Goal: Task Accomplishment & Management: Manage account settings

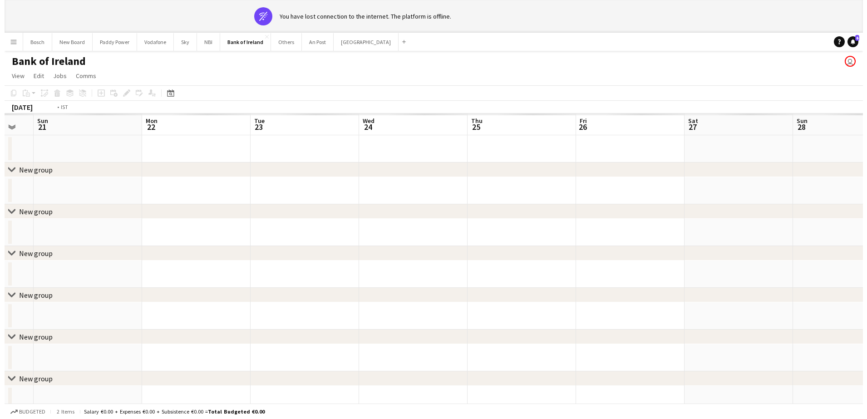
scroll to position [0, 226]
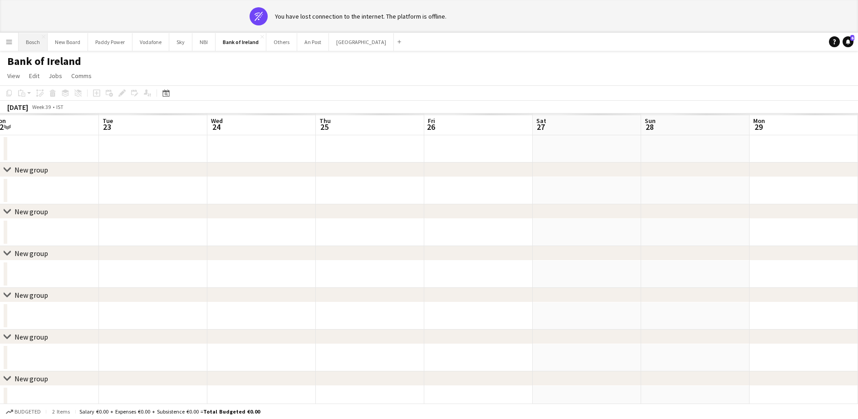
click at [34, 33] on button "Bosch Close" at bounding box center [33, 42] width 29 height 18
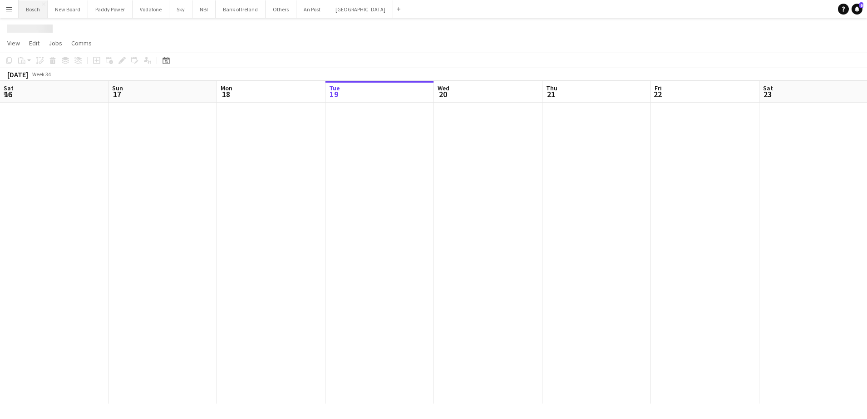
scroll to position [0, 217]
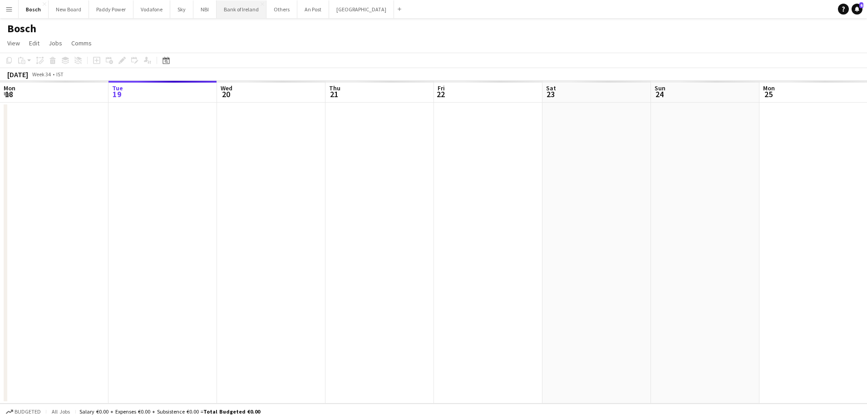
click at [250, 5] on button "Bank of Ireland Close" at bounding box center [241, 9] width 50 height 18
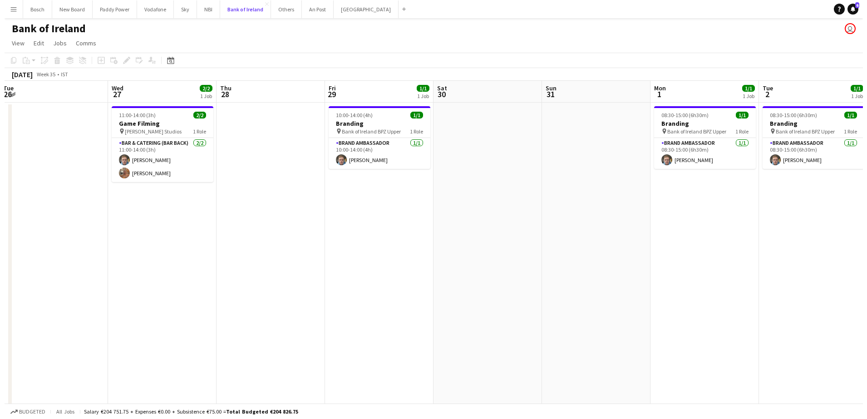
scroll to position [0, 347]
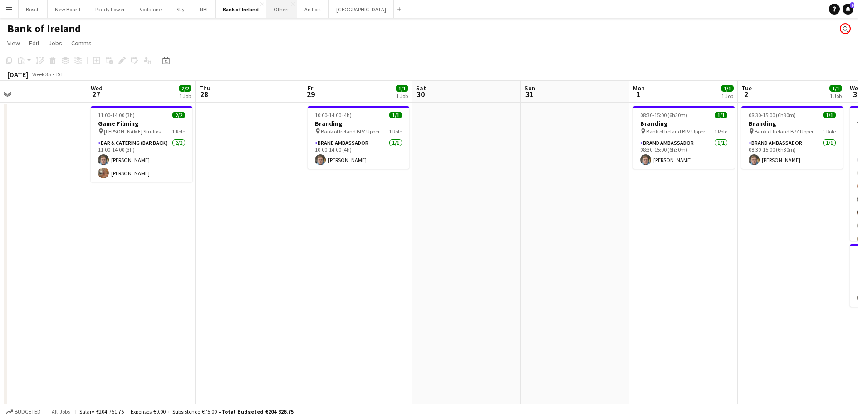
click at [275, 13] on button "Others Close" at bounding box center [281, 9] width 31 height 18
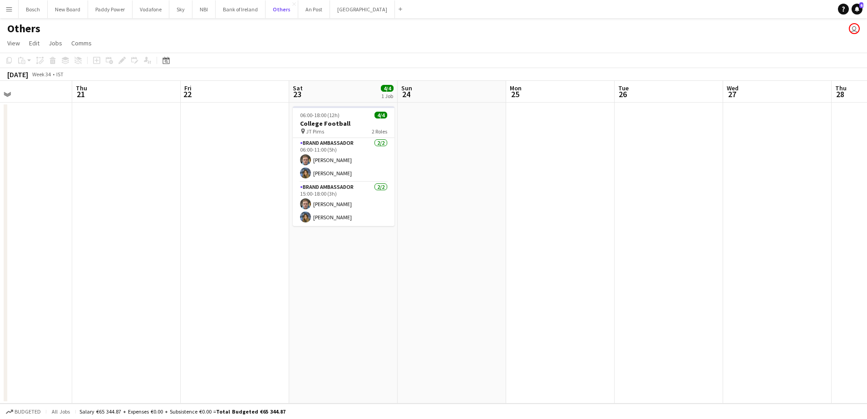
scroll to position [0, 255]
click at [792, 112] on app-date-cell at bounding box center [776, 253] width 108 height 301
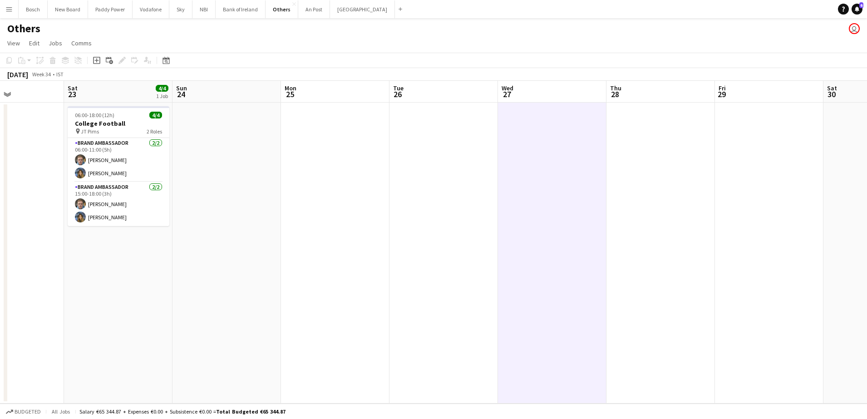
scroll to position [0, 263]
click at [97, 64] on icon at bounding box center [96, 60] width 7 height 7
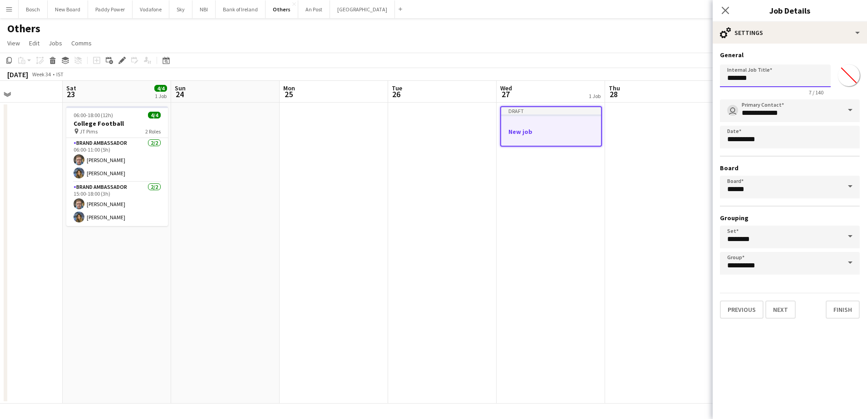
click at [734, 71] on input "*******" at bounding box center [775, 75] width 111 height 23
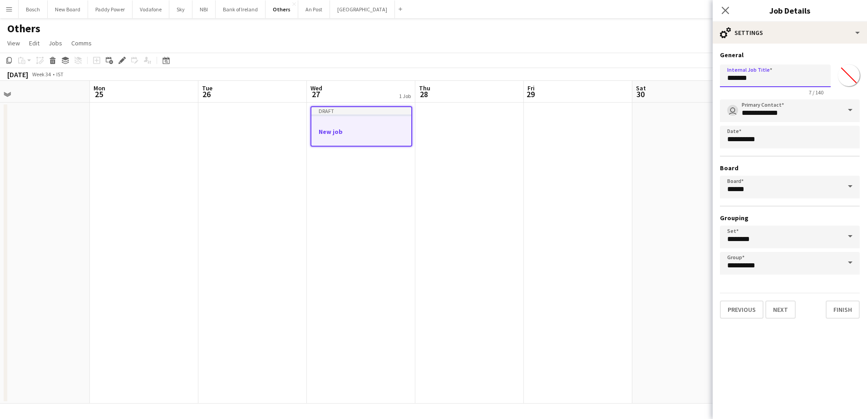
scroll to position [0, 343]
type input "**********"
click at [723, 10] on icon "Close pop-in" at bounding box center [725, 10] width 9 height 9
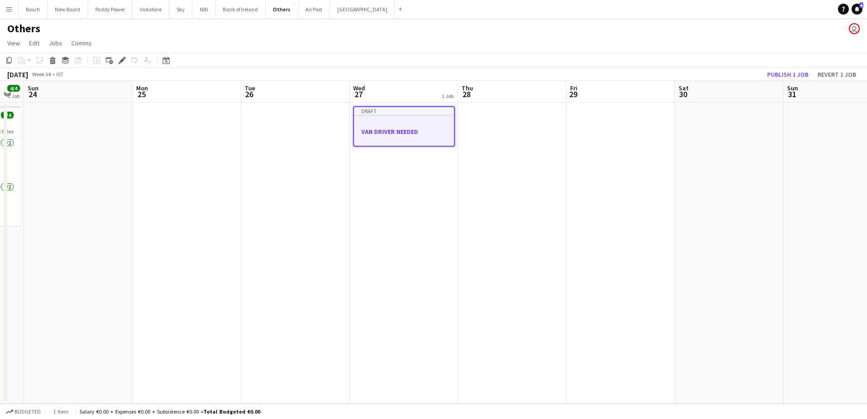
scroll to position [0, 302]
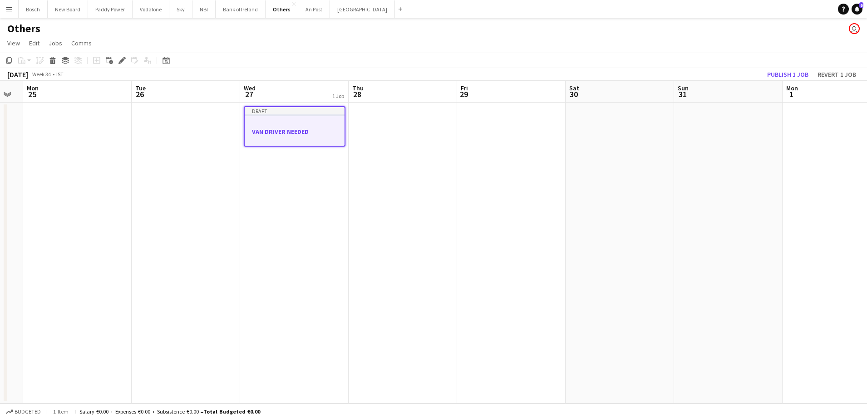
drag, startPoint x: 349, startPoint y: 126, endPoint x: 281, endPoint y: 127, distance: 67.6
click at [281, 127] on app-calendar-viewport "Fri 22 Sat 23 4/4 1 Job Sun 24 Mon 25 Tue 26 Wed 27 1 Job Thu 28 Fri 29 Sat 30 …" at bounding box center [433, 242] width 867 height 323
click at [10, 58] on icon "Copy" at bounding box center [8, 60] width 7 height 7
click at [151, 130] on app-date-cell at bounding box center [186, 253] width 108 height 301
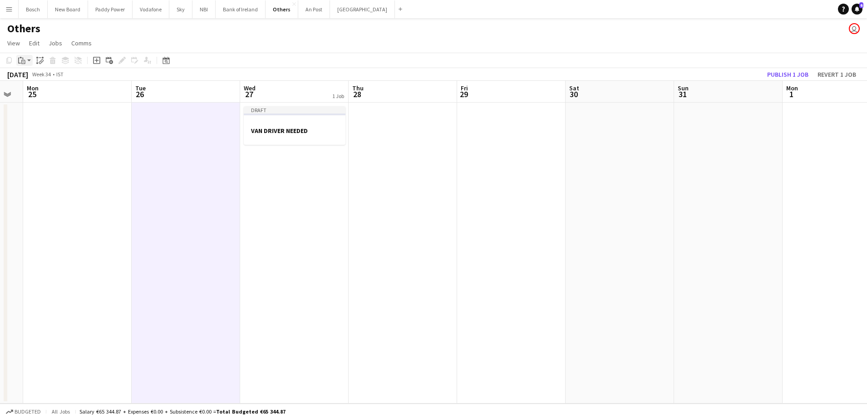
click at [23, 62] on icon "Paste" at bounding box center [21, 60] width 7 height 7
click at [64, 82] on div "Paste Ctrl+V Paste with crew Ctrl+Shift+V" at bounding box center [67, 85] width 100 height 38
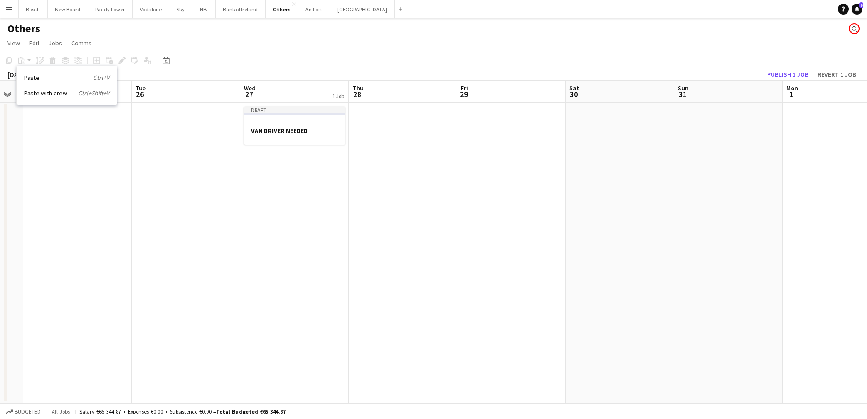
click at [27, 79] on link "Paste Ctrl+V" at bounding box center [66, 78] width 85 height 8
click at [310, 128] on h3 "VAN DRIVER NEEDED" at bounding box center [295, 131] width 102 height 8
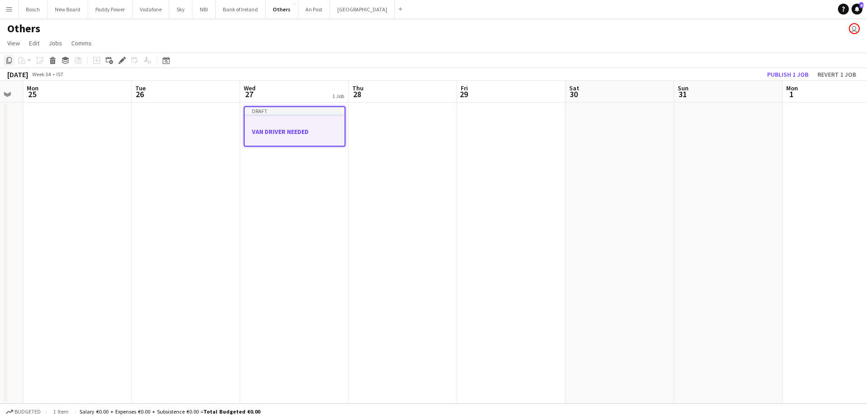
click at [7, 60] on icon at bounding box center [8, 60] width 5 height 6
click at [152, 149] on app-date-cell at bounding box center [186, 253] width 108 height 301
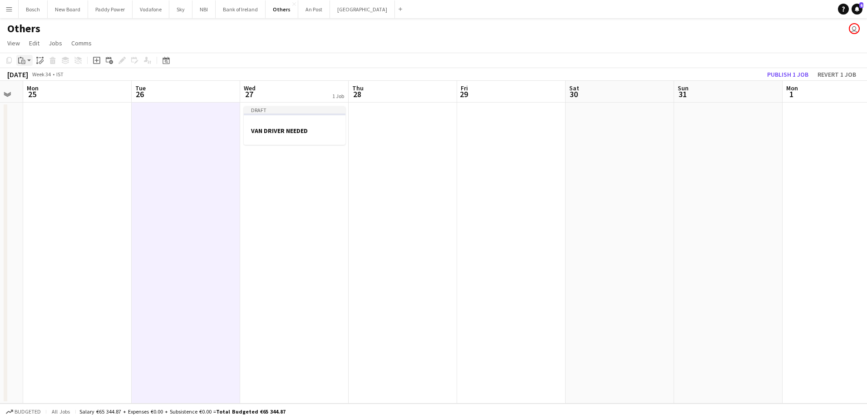
click at [20, 55] on div "Paste" at bounding box center [21, 60] width 11 height 11
click at [36, 76] on link "Paste Ctrl+V" at bounding box center [66, 78] width 85 height 8
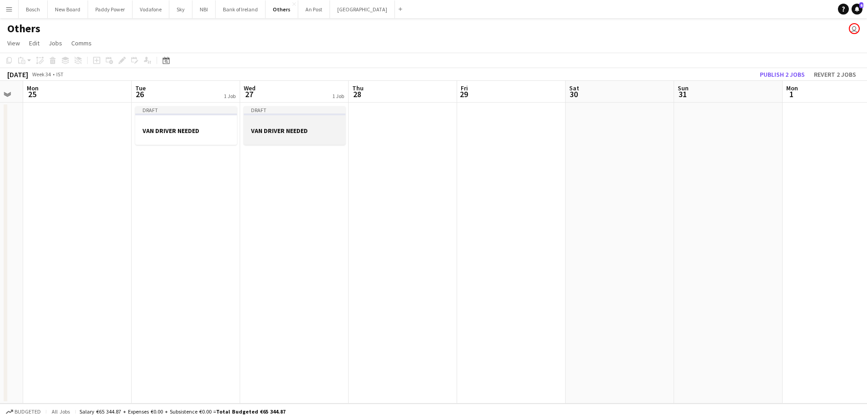
click at [330, 120] on div at bounding box center [295, 122] width 102 height 7
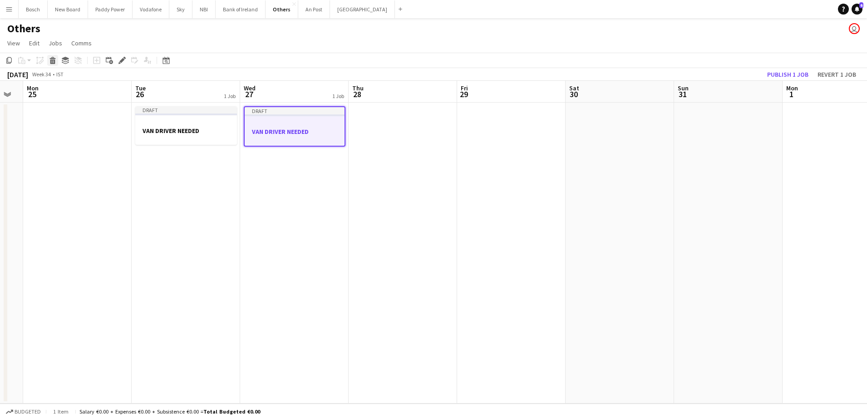
click at [51, 58] on icon at bounding box center [52, 58] width 6 height 2
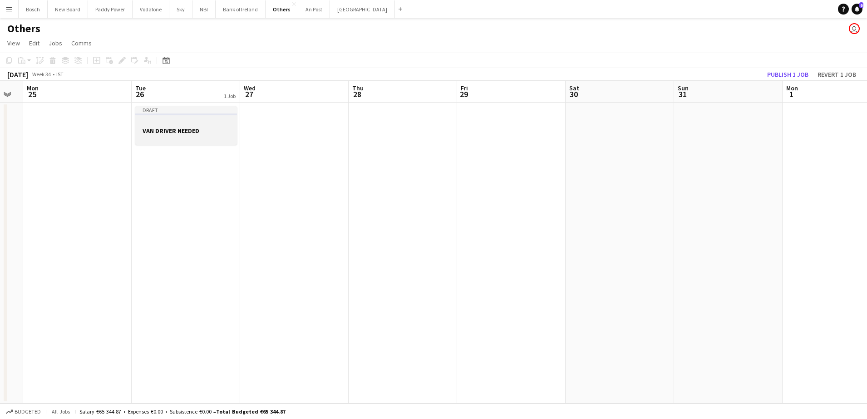
click at [214, 127] on h3 "VAN DRIVER NEEDED" at bounding box center [186, 131] width 102 height 8
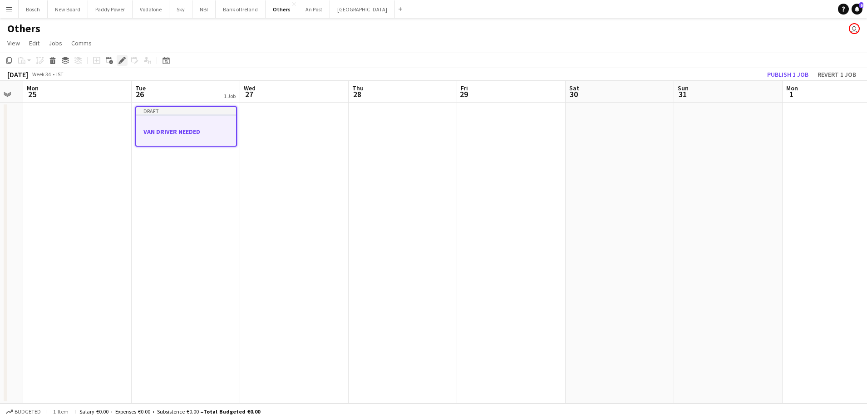
click at [118, 62] on div "Edit" at bounding box center [122, 60] width 11 height 11
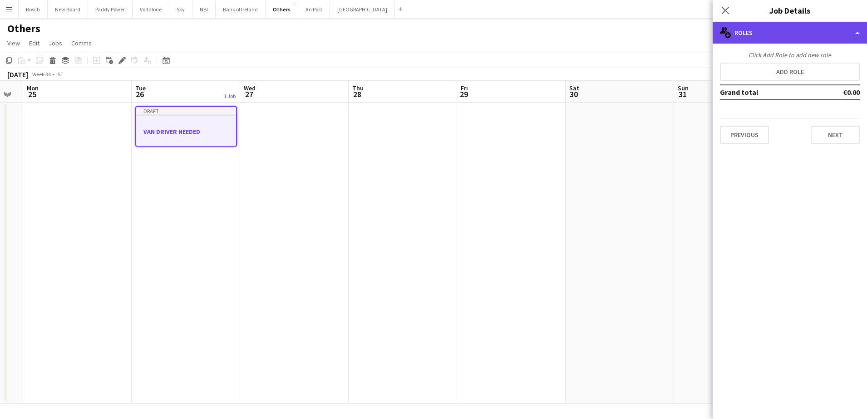
click at [754, 41] on div "multiple-users-add Roles" at bounding box center [790, 33] width 154 height 22
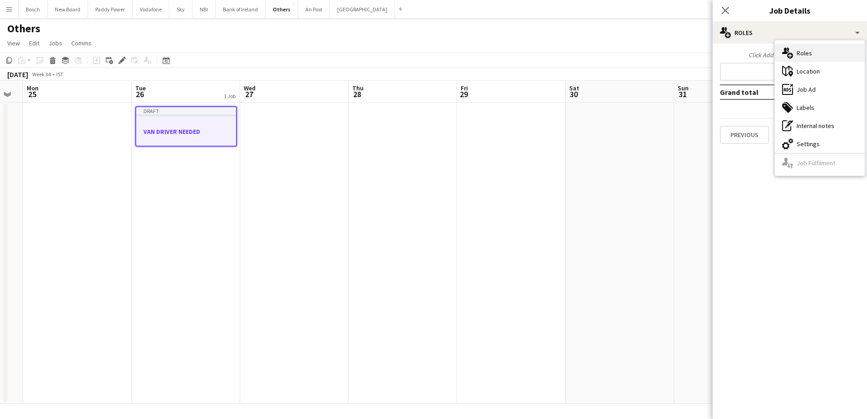
click at [811, 50] on div "multiple-users-add Roles" at bounding box center [820, 53] width 90 height 18
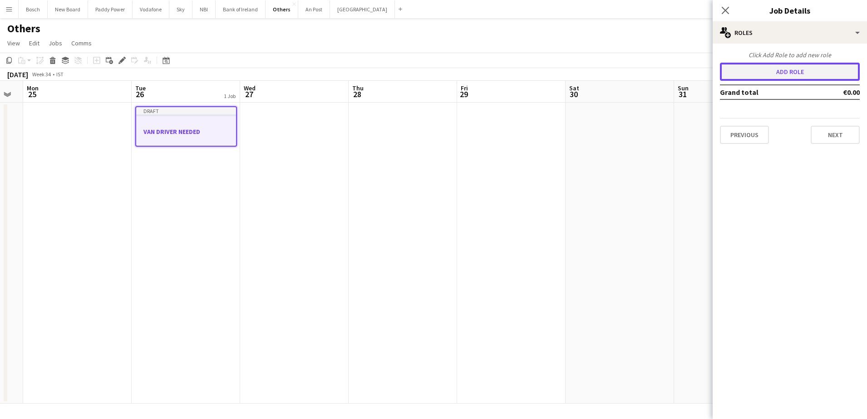
click at [800, 70] on button "Add role" at bounding box center [790, 72] width 140 height 18
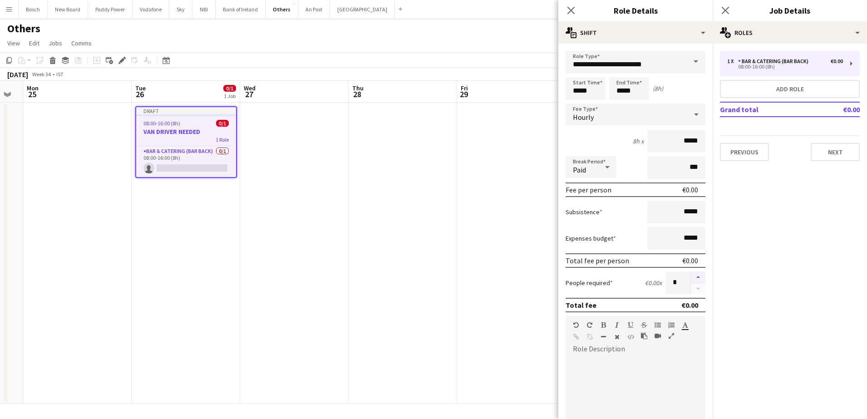
click at [692, 272] on button "button" at bounding box center [698, 277] width 15 height 12
type input "*"
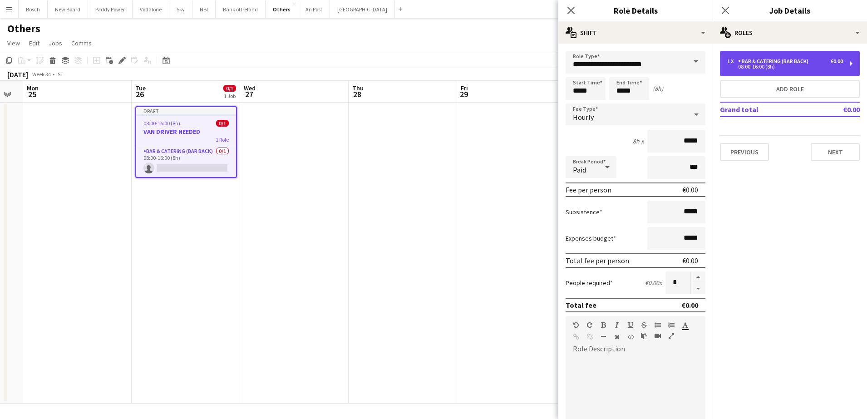
click at [773, 66] on div "08:00-16:00 (8h)" at bounding box center [785, 66] width 116 height 5
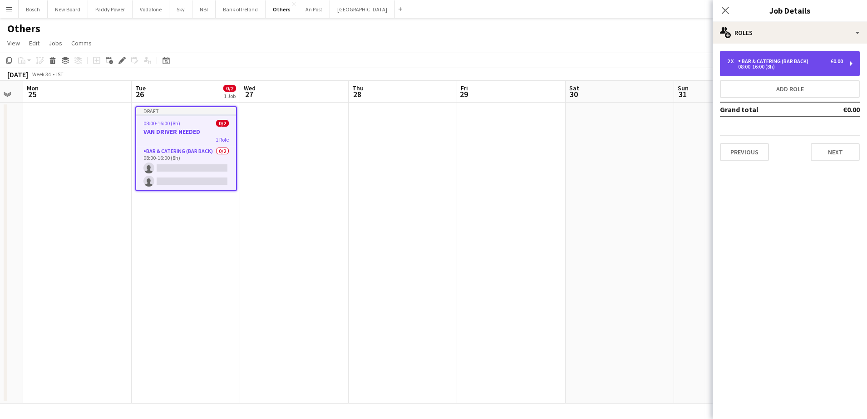
click at [768, 71] on div "2 x Bar & Catering (Bar Back) €0.00 08:00-16:00 (8h)" at bounding box center [790, 63] width 140 height 25
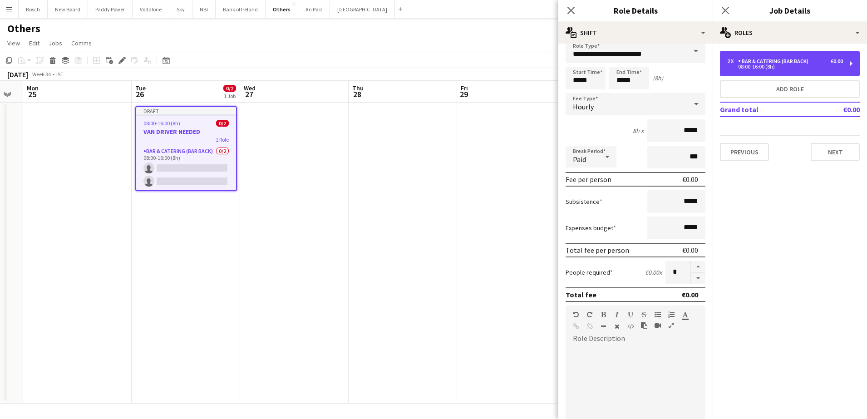
scroll to position [0, 0]
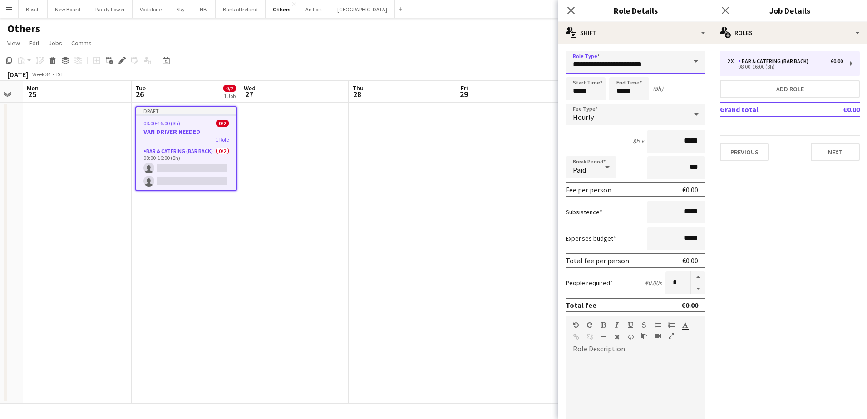
click at [669, 65] on input "**********" at bounding box center [635, 62] width 140 height 23
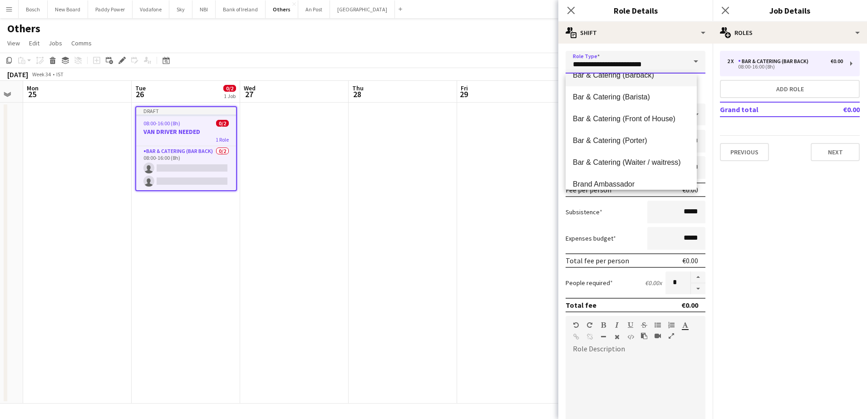
scroll to position [113, 0]
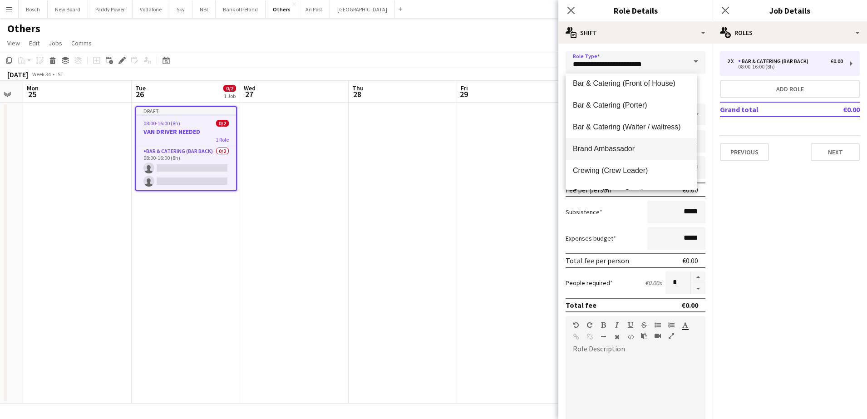
click at [636, 145] on span "Brand Ambassador" at bounding box center [631, 148] width 117 height 9
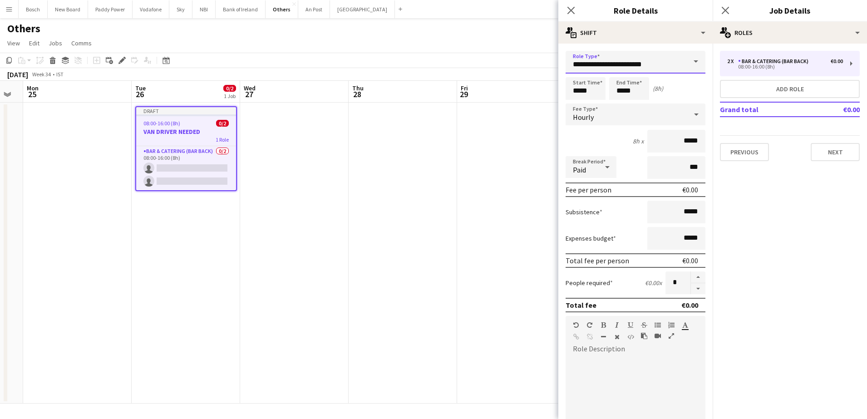
type input "**********"
click at [824, 154] on button "Next" at bounding box center [835, 152] width 49 height 18
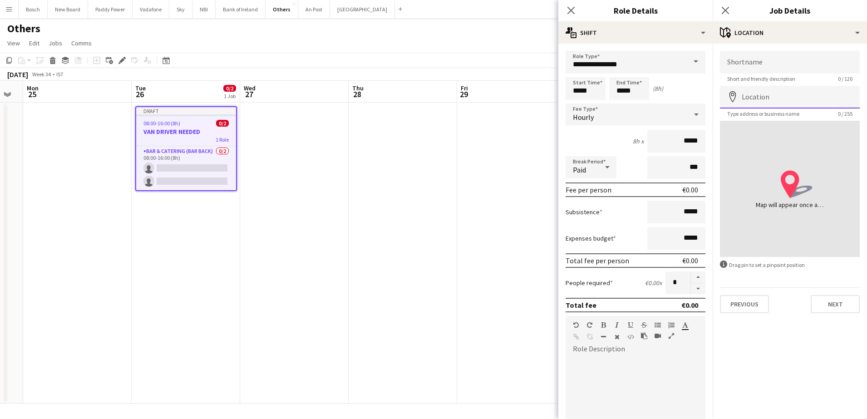
click at [787, 103] on input "Location" at bounding box center [790, 97] width 140 height 23
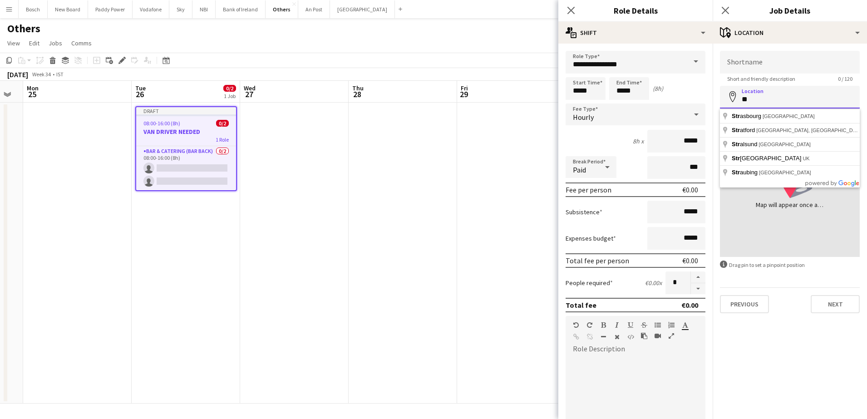
type input "*"
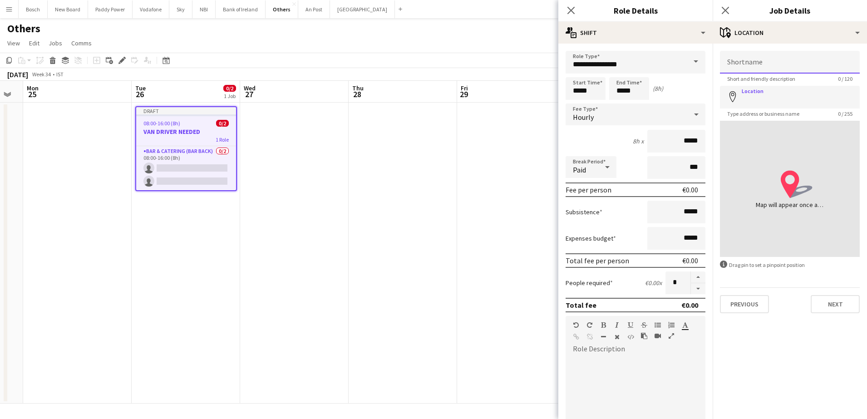
click at [776, 57] on input "Shortname" at bounding box center [790, 62] width 140 height 23
type input "**********"
click at [845, 304] on button "Next" at bounding box center [835, 304] width 49 height 18
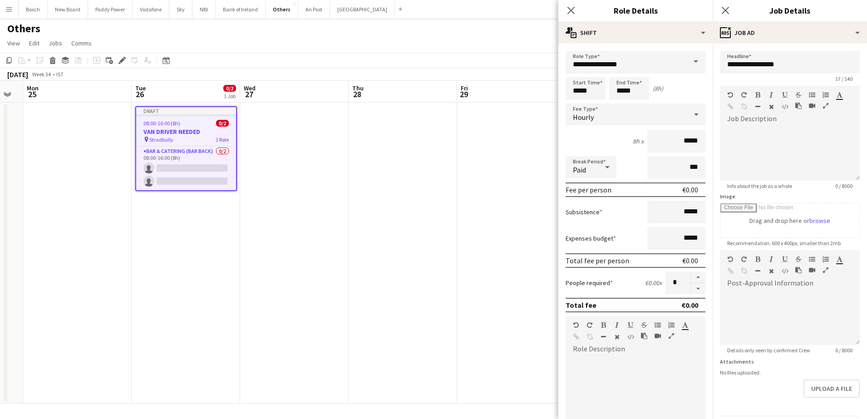
click at [481, 41] on app-page-menu "View Day view expanded Day view collapsed Month view Date picker Jump to [DATE]…" at bounding box center [433, 43] width 867 height 17
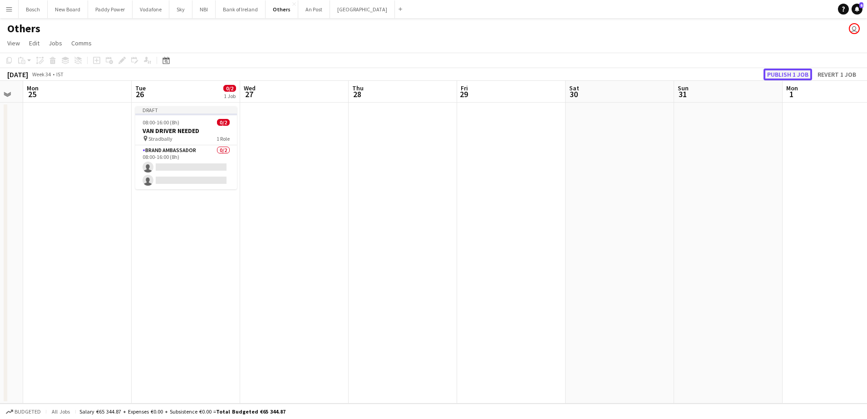
click at [767, 73] on button "Publish 1 job" at bounding box center [787, 75] width 49 height 12
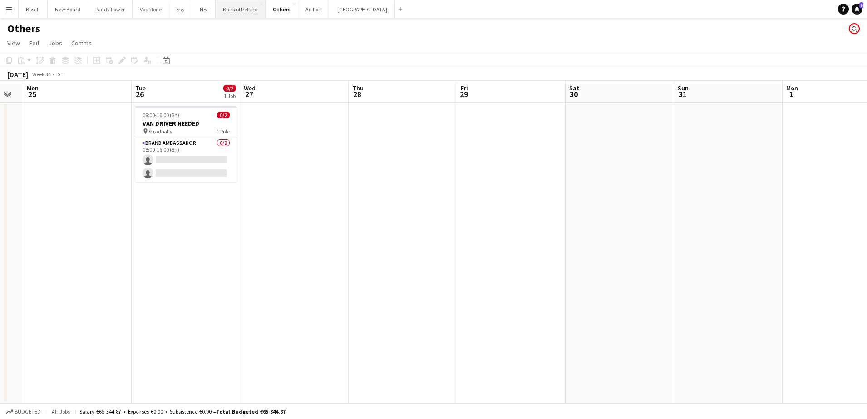
click at [234, 8] on button "Bank of Ireland Close" at bounding box center [241, 9] width 50 height 18
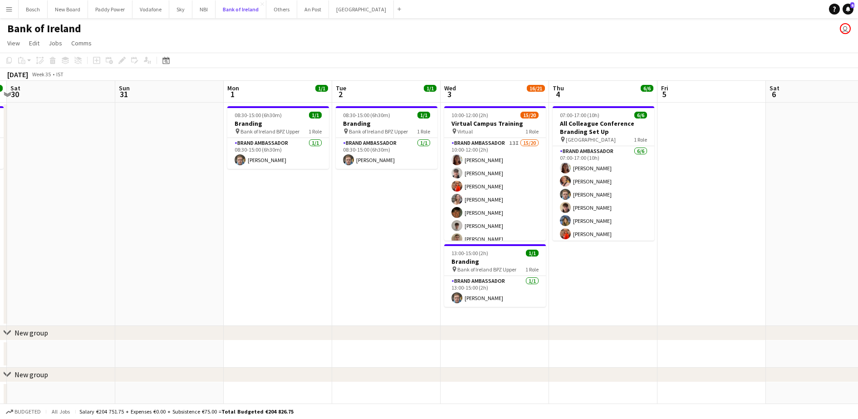
scroll to position [0, 319]
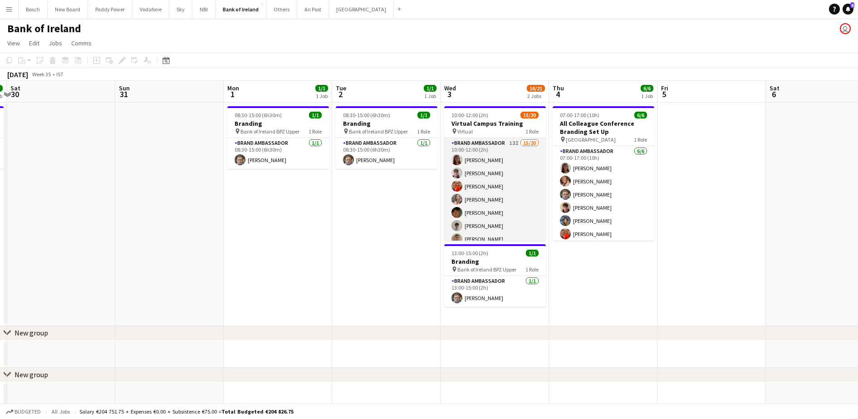
click at [493, 195] on app-card-role "Brand Ambassador 13I 15/20 10:00-12:00 (2h) [PERSON_NAME] [PERSON_NAME] [PERSON…" at bounding box center [495, 278] width 102 height 281
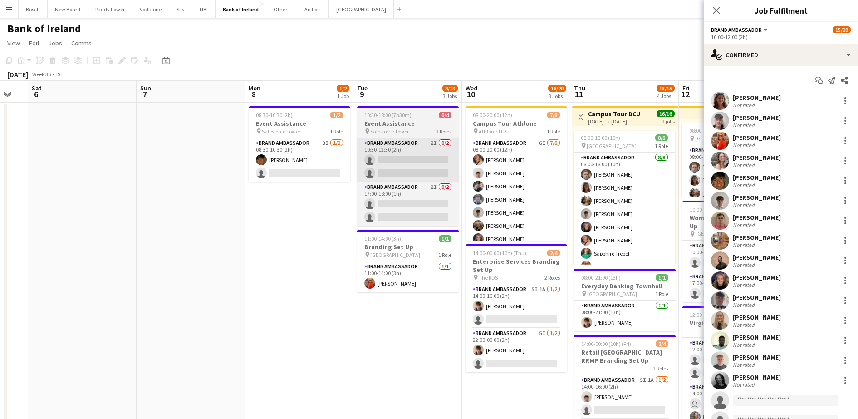
scroll to position [0, 310]
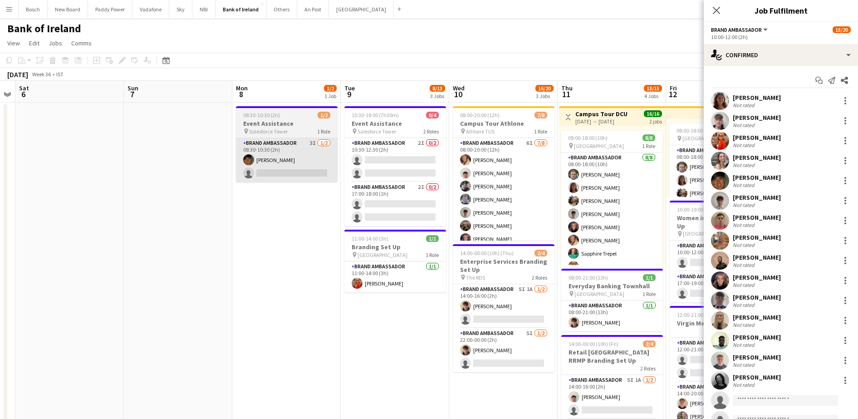
click at [290, 159] on app-card-role "Brand Ambassador 3I [DATE] 08:30-10:30 (2h) [PERSON_NAME] single-neutral-actions" at bounding box center [287, 160] width 102 height 44
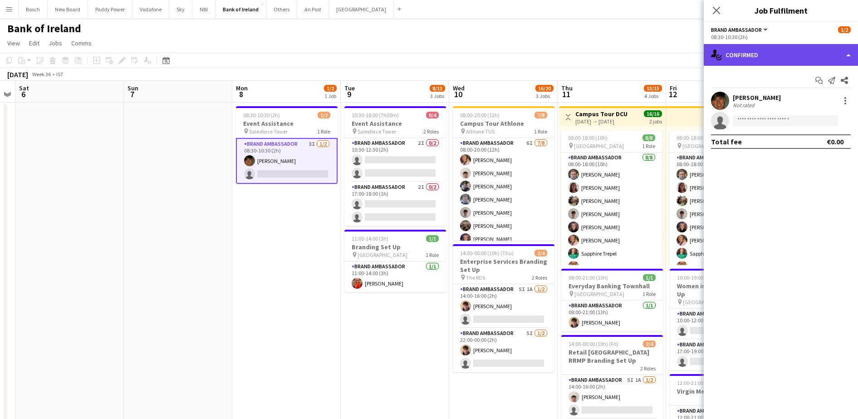
click at [820, 53] on div "single-neutral-actions-check-2 Confirmed" at bounding box center [781, 55] width 154 height 22
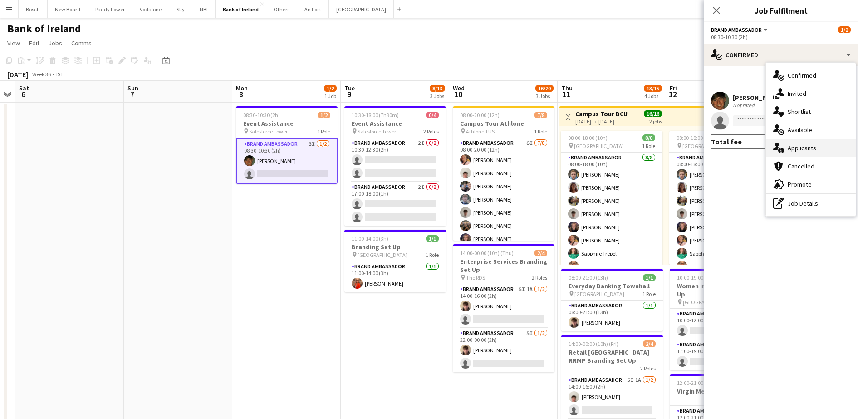
click at [823, 140] on div "single-neutral-actions-information Applicants" at bounding box center [811, 148] width 90 height 18
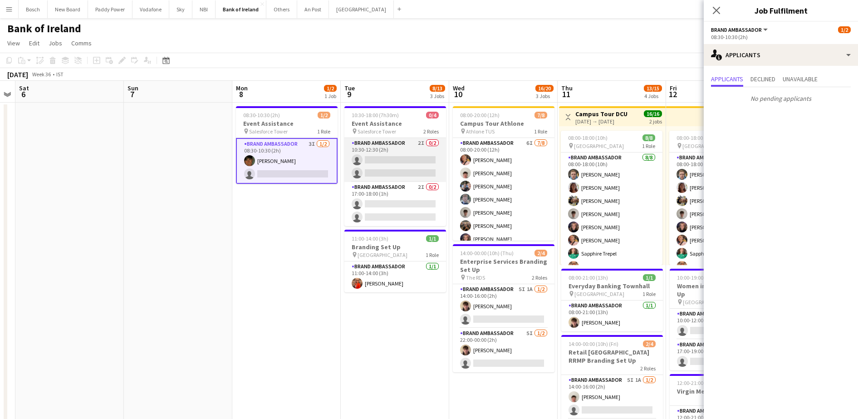
click at [358, 151] on app-card-role "Brand Ambassador 2I 0/2 10:30-12:30 (2h) single-neutral-actions single-neutral-…" at bounding box center [395, 160] width 102 height 44
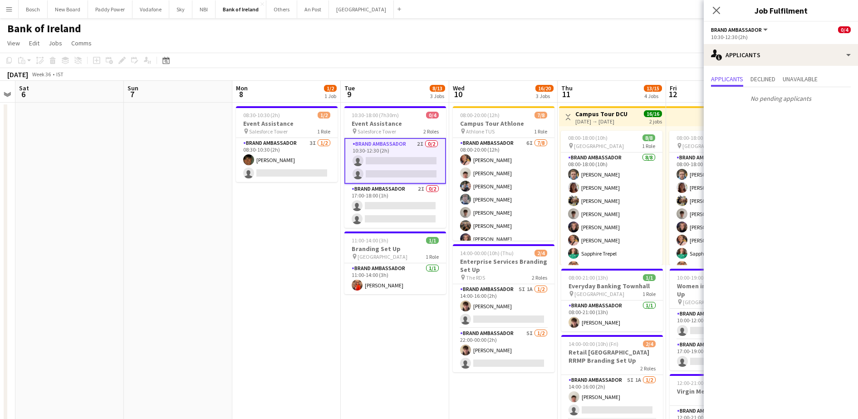
click at [369, 179] on app-card-role "Brand Ambassador 2I 0/2 10:30-12:30 (2h) single-neutral-actions single-neutral-…" at bounding box center [395, 161] width 102 height 46
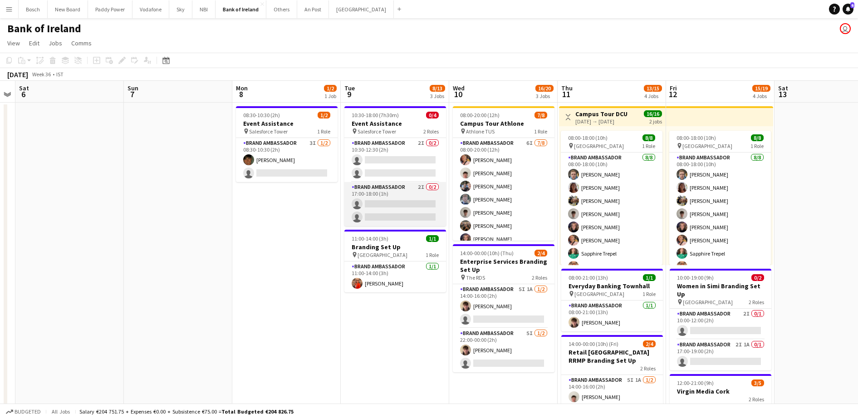
click at [386, 205] on app-card-role "Brand Ambassador 2I 0/2 17:00-18:00 (1h) single-neutral-actions single-neutral-…" at bounding box center [395, 204] width 102 height 44
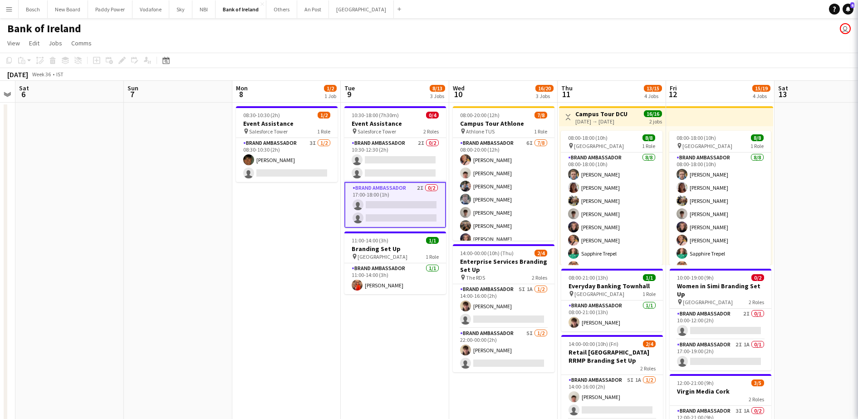
scroll to position [0, 310]
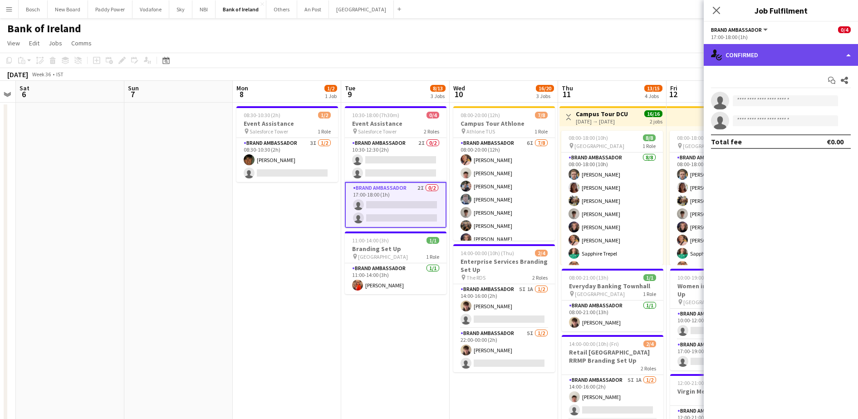
click at [848, 49] on div "single-neutral-actions-check-2 Confirmed" at bounding box center [781, 55] width 154 height 22
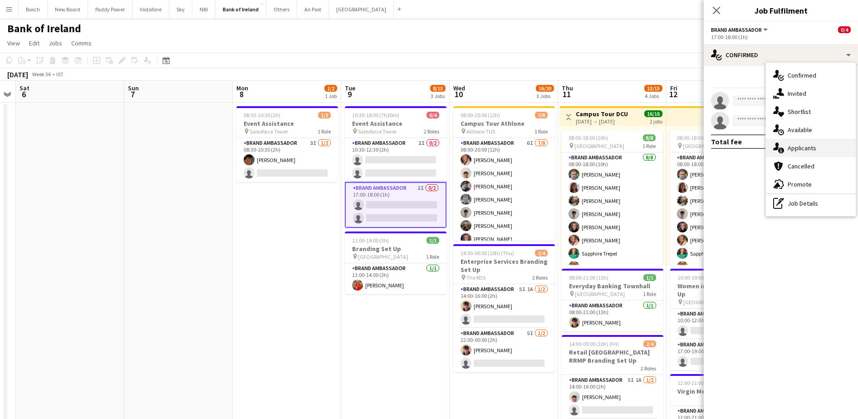
click at [829, 145] on div "single-neutral-actions-information Applicants" at bounding box center [811, 148] width 90 height 18
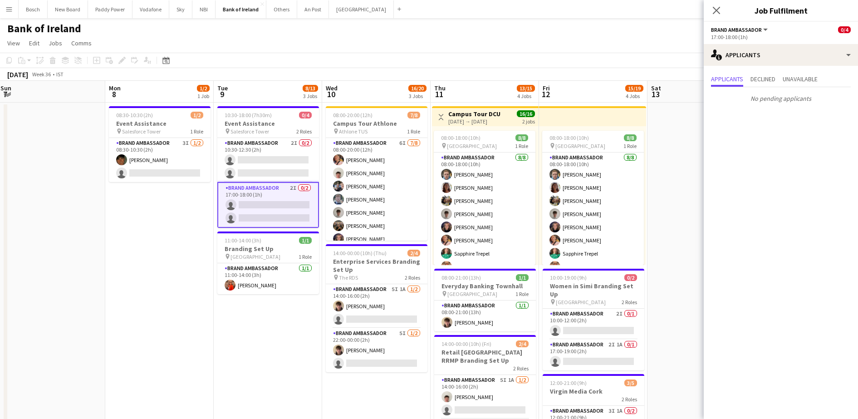
scroll to position [0, 328]
click at [504, 49] on app-page-menu "View Day view expanded Day view collapsed Month view Date picker Jump to [DATE]…" at bounding box center [429, 43] width 858 height 17
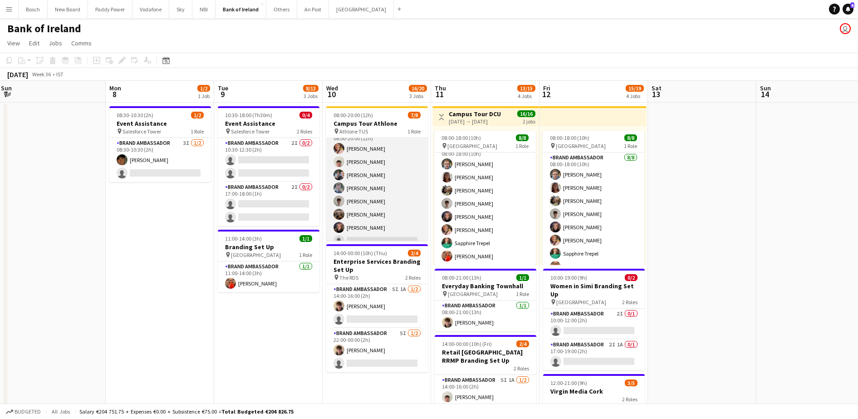
scroll to position [20, 0]
click at [372, 186] on app-card-role "Brand Ambassador 6I [DATE] 08:00-20:00 (12h) [PERSON_NAME] [PERSON_NAME] [PERSO…" at bounding box center [377, 179] width 102 height 123
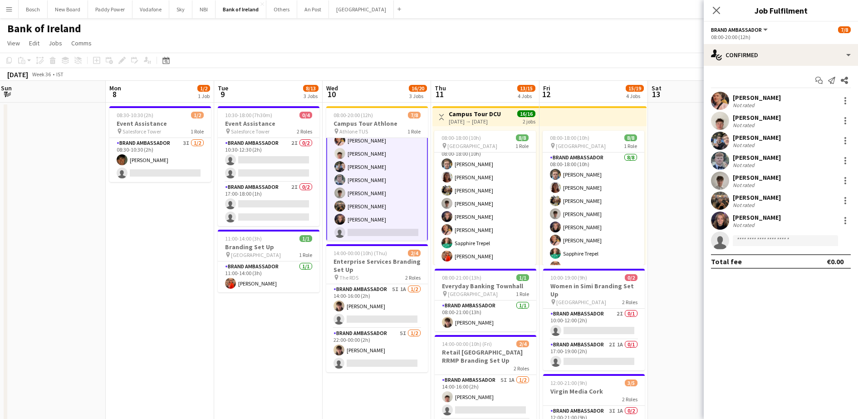
scroll to position [21, 0]
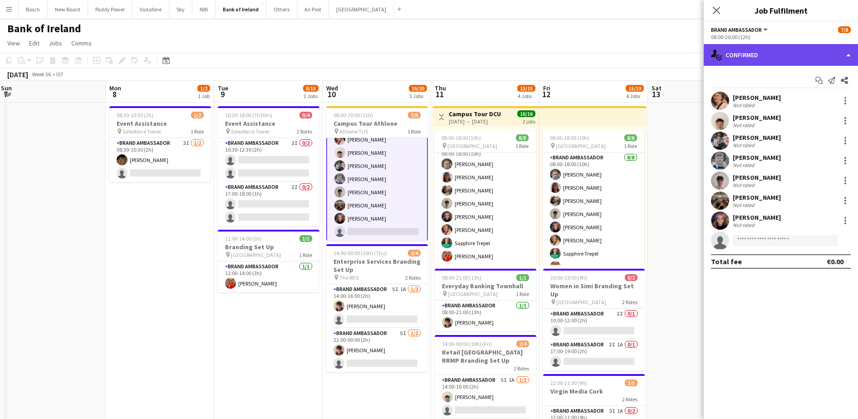
click at [746, 48] on div "single-neutral-actions-check-2 Confirmed" at bounding box center [781, 55] width 154 height 22
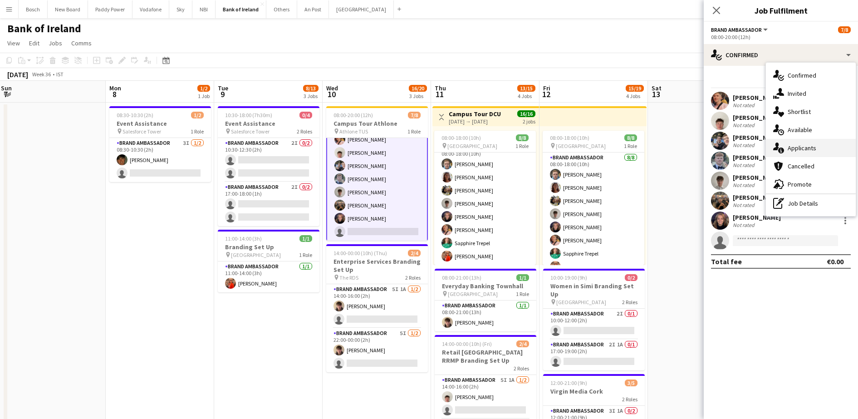
click at [833, 151] on div "single-neutral-actions-information Applicants" at bounding box center [811, 148] width 90 height 18
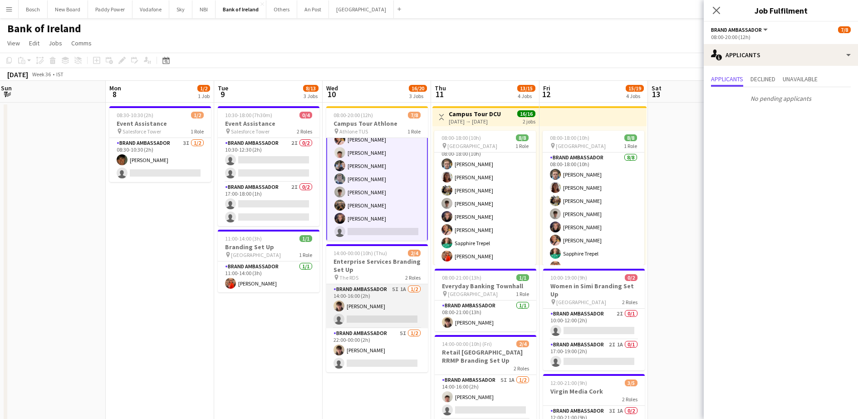
click at [414, 313] on app-card-role "Brand Ambassador 5I 1A [DATE] 14:00-16:00 (2h) [PERSON_NAME] single-neutral-act…" at bounding box center [377, 306] width 102 height 44
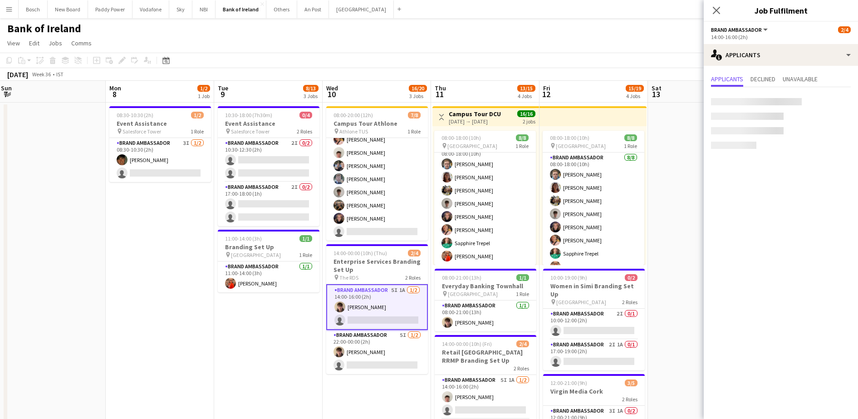
scroll to position [20, 0]
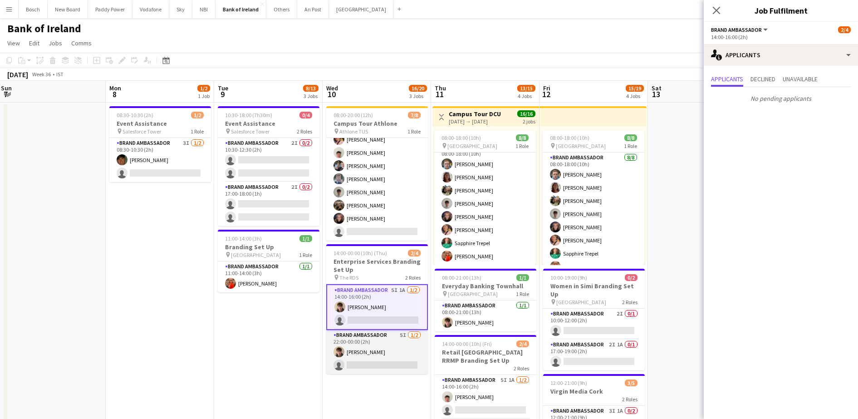
click at [408, 335] on app-card-role "Brand Ambassador 5I [DATE] 22:00-00:00 (2h) [PERSON_NAME] single-neutral-actions" at bounding box center [377, 352] width 102 height 44
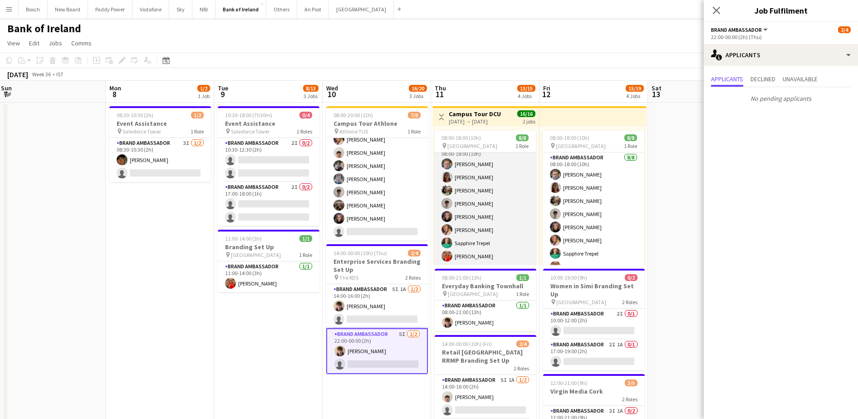
click at [516, 210] on app-card-role "Brand Ambassador [DATE] 08:00-18:00 (10h) [PERSON_NAME] [PERSON_NAME] [PERSON_N…" at bounding box center [485, 203] width 102 height 123
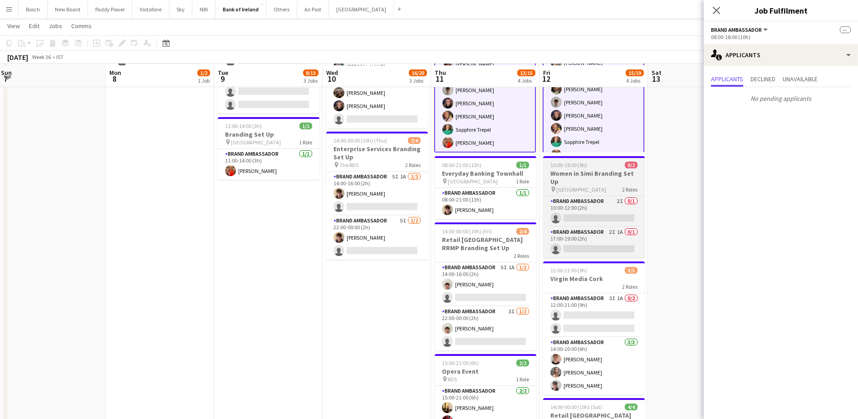
scroll to position [113, 0]
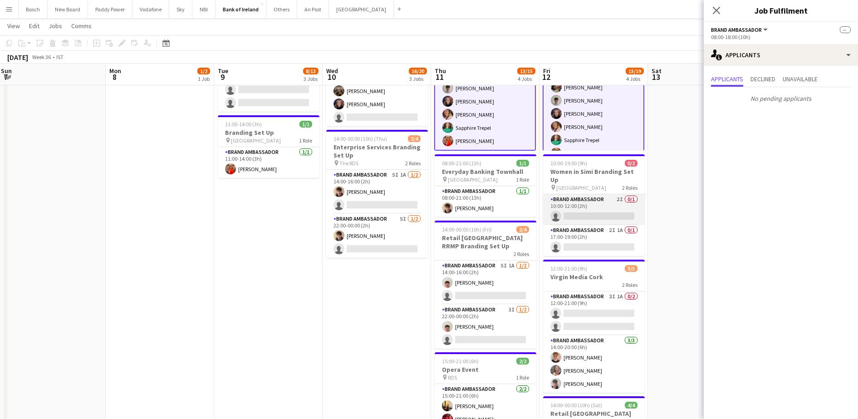
click at [570, 206] on app-card-role "Brand Ambassador 2I 0/1 10:00-12:00 (2h) single-neutral-actions" at bounding box center [594, 209] width 102 height 31
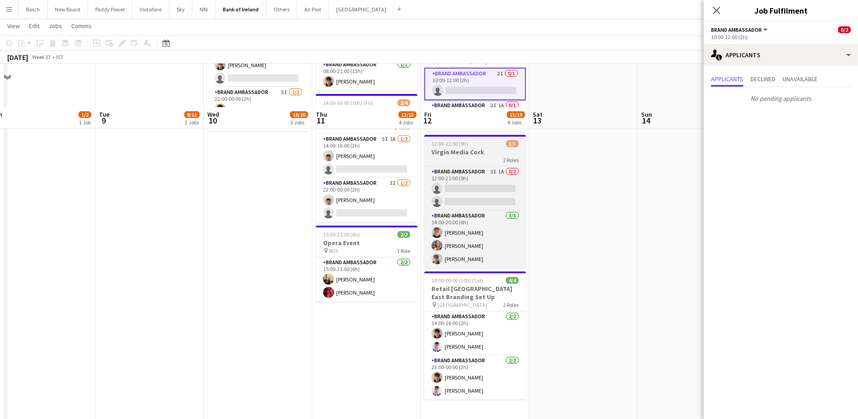
scroll to position [284, 0]
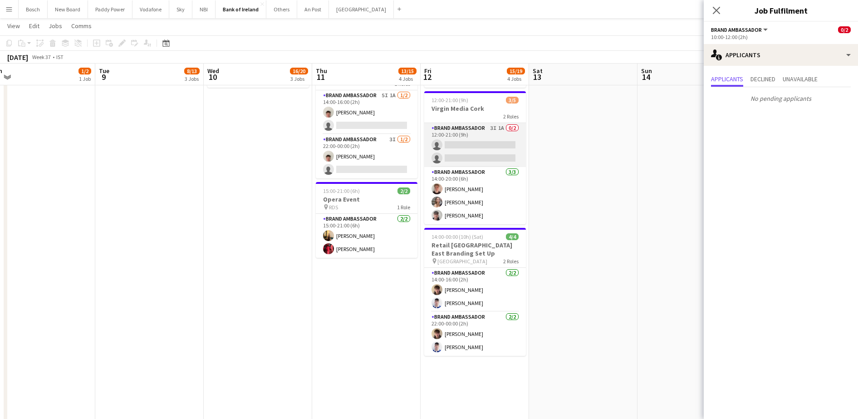
click at [487, 157] on app-card-role "Brand Ambassador 3I 1A 0/2 12:00-21:00 (9h) single-neutral-actions single-neutr…" at bounding box center [475, 145] width 102 height 44
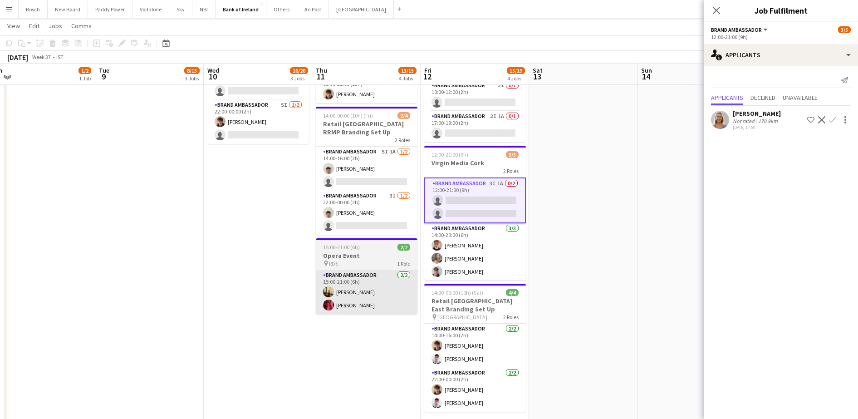
scroll to position [227, 0]
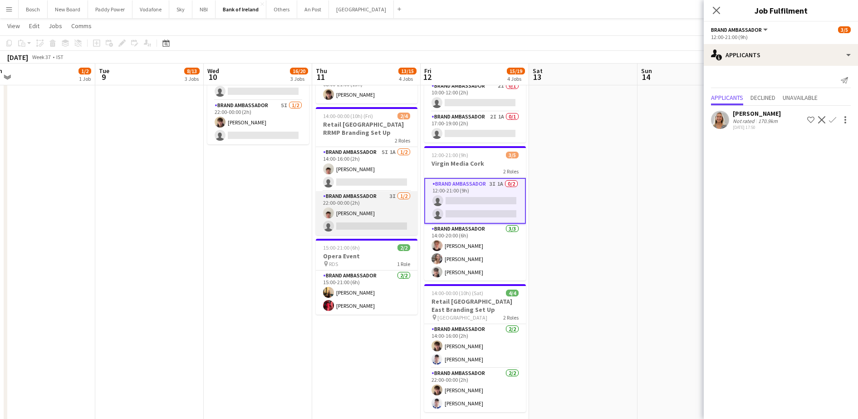
click at [366, 201] on app-card-role "Brand Ambassador 3I [DATE] 22:00-00:00 (2h) [PERSON_NAME] single-neutral-actions" at bounding box center [367, 213] width 102 height 44
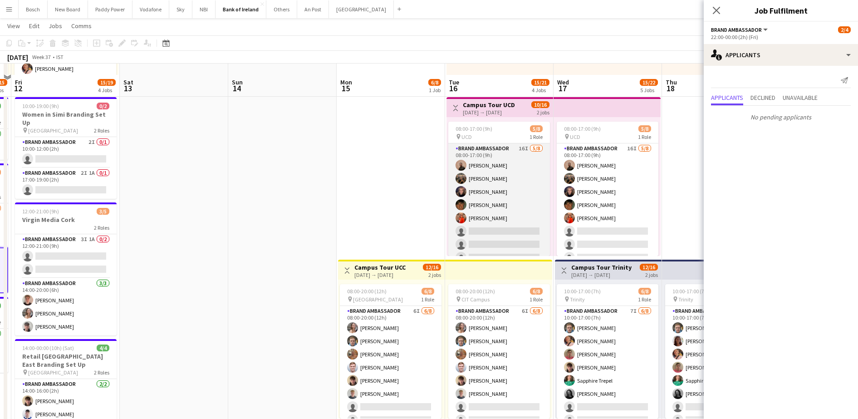
scroll to position [170, 0]
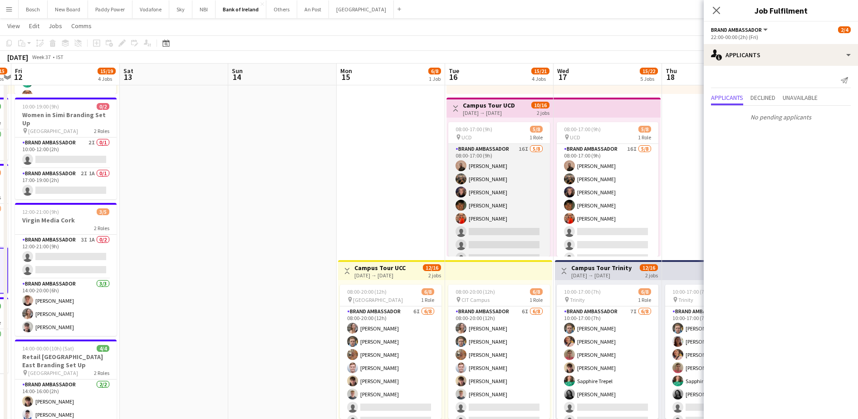
click at [516, 203] on app-card-role "Brand Ambassador 16I [DATE] 08:00-17:00 (9h) [PERSON_NAME] [PERSON_NAME] [PERSO…" at bounding box center [499, 205] width 102 height 123
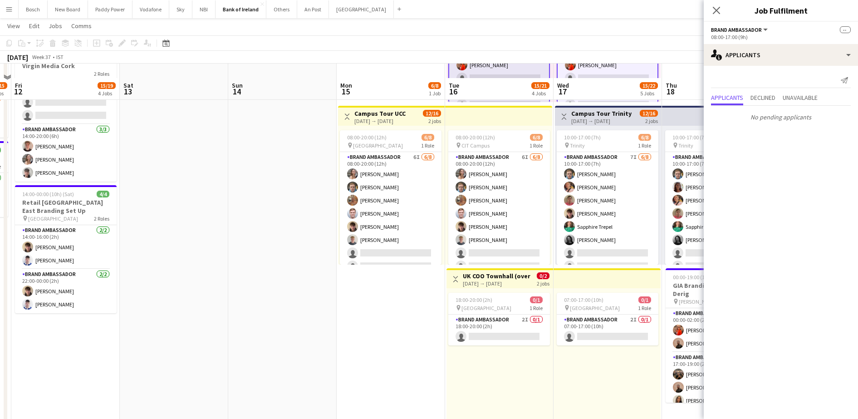
scroll to position [340, 0]
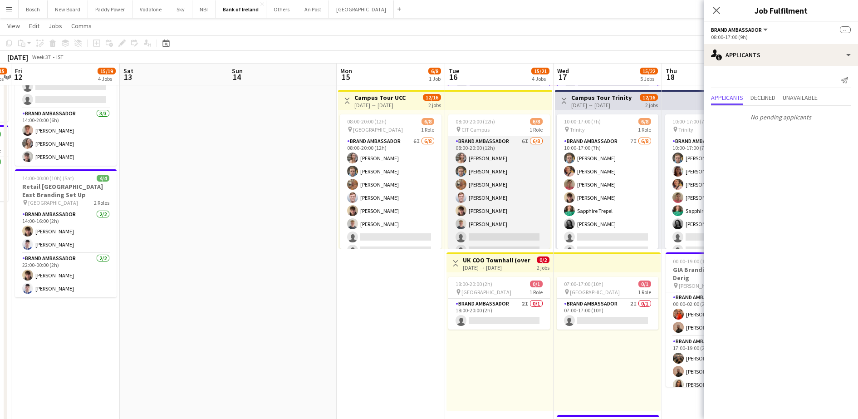
click at [508, 207] on app-card-role "Brand Ambassador 6I [DATE] 08:00-20:00 (12h) [PERSON_NAME] [PERSON_NAME] [PERSO…" at bounding box center [499, 197] width 102 height 123
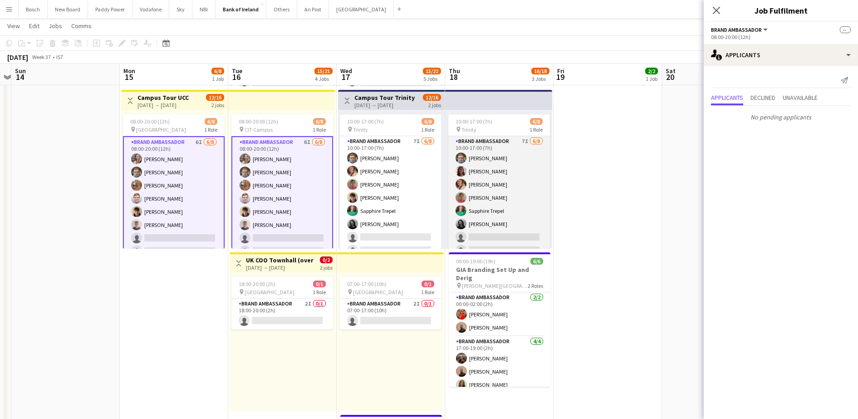
scroll to position [0, 326]
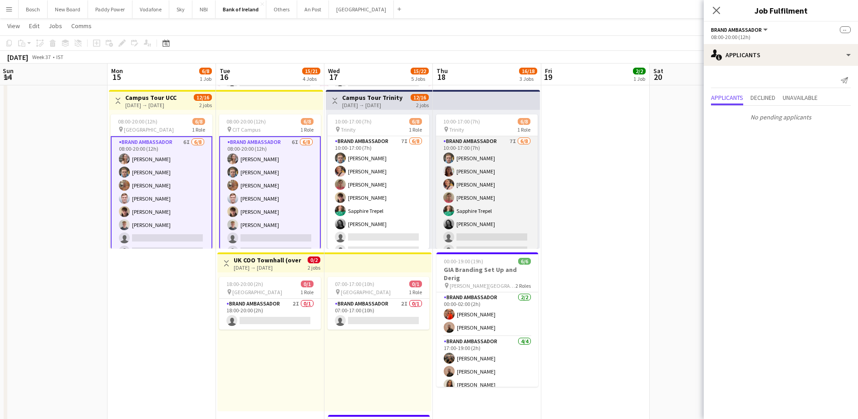
click at [437, 218] on app-card-role "Brand Ambassador 7I [DATE] 10:00-17:00 (7h) [PERSON_NAME] [PERSON_NAME] [PERSON…" at bounding box center [487, 197] width 102 height 123
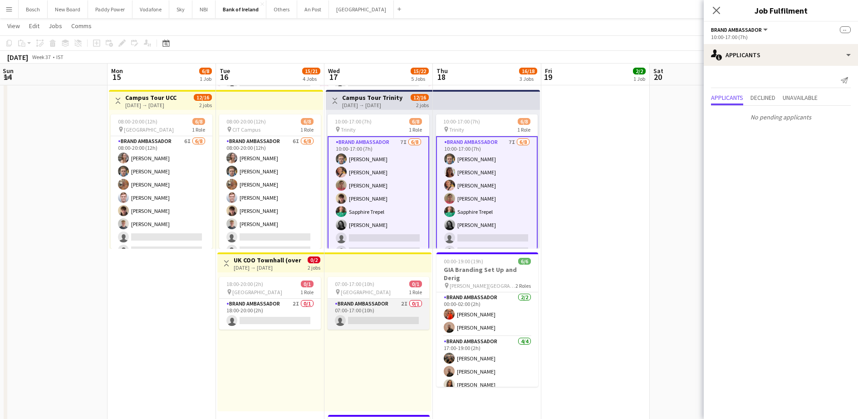
click at [382, 316] on app-card-role "Brand Ambassador 2I 0/1 07:00-17:00 (10h) single-neutral-actions" at bounding box center [379, 314] width 102 height 31
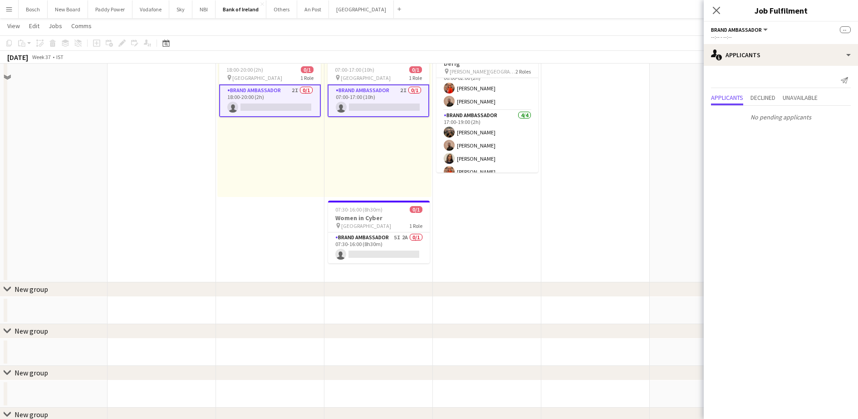
scroll to position [567, 0]
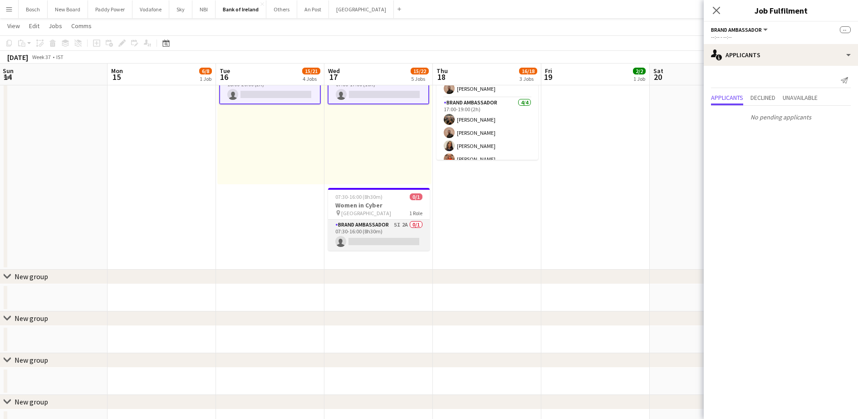
click at [389, 230] on app-card-role "Brand Ambassador 5I 2A 0/1 07:30-16:00 (8h30m) single-neutral-actions" at bounding box center [379, 235] width 102 height 31
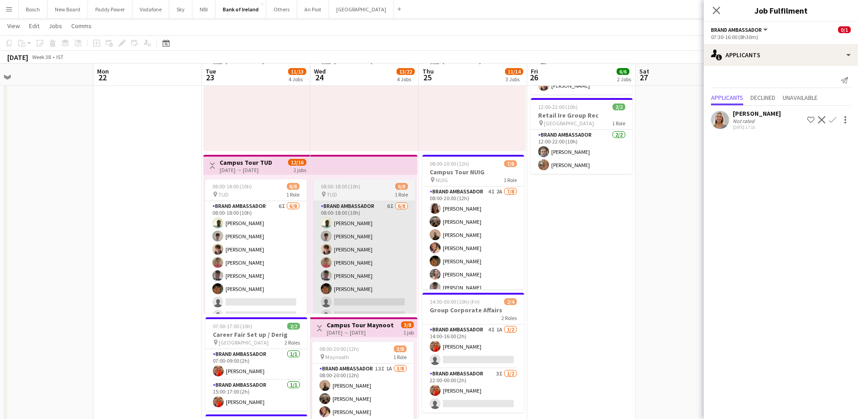
scroll to position [113, 0]
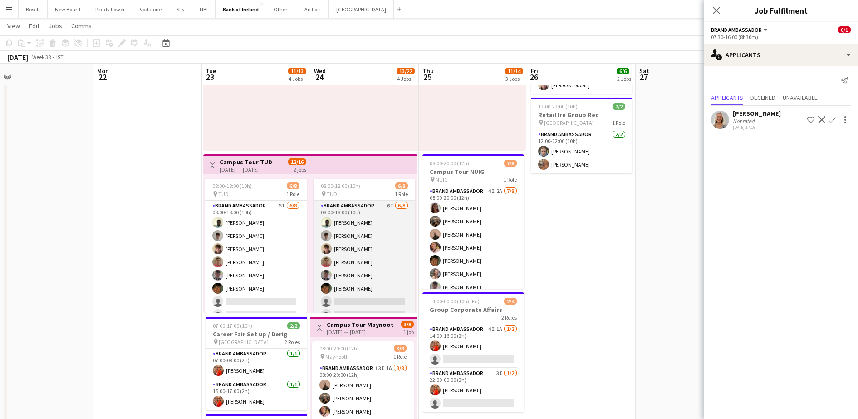
click at [387, 273] on app-card-role "Brand Ambassador 6I [DATE] 08:00-18:00 (10h) [PERSON_NAME] [PERSON_NAME] [PERSO…" at bounding box center [365, 262] width 102 height 123
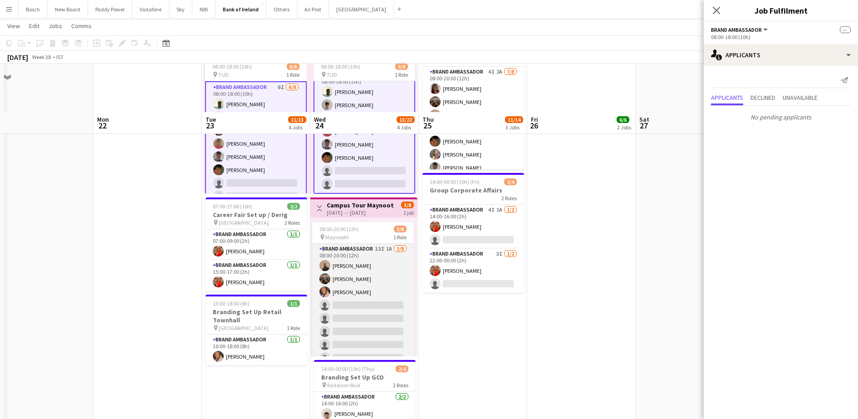
scroll to position [284, 0]
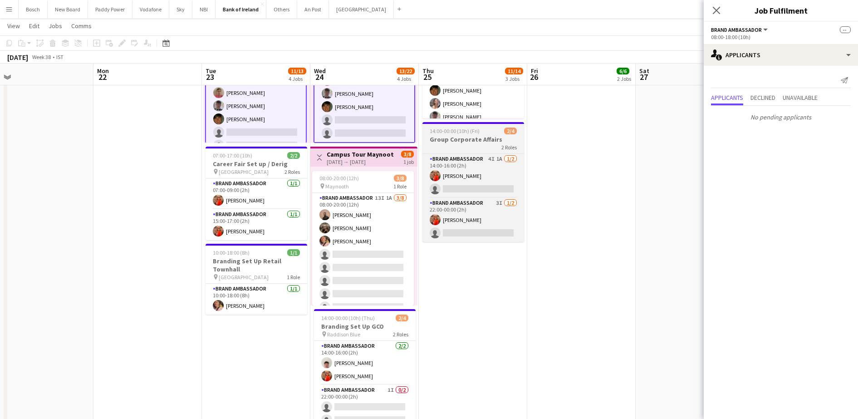
click at [488, 149] on div "2 Roles" at bounding box center [474, 146] width 102 height 7
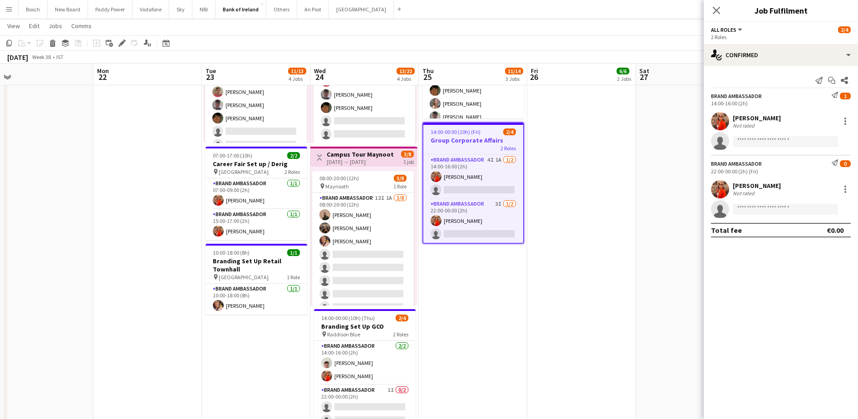
scroll to position [10, 0]
click at [487, 181] on app-card-role "Brand Ambassador 4I 1A [DATE] 14:00-16:00 (2h) [PERSON_NAME] single-neutral-act…" at bounding box center [473, 177] width 100 height 44
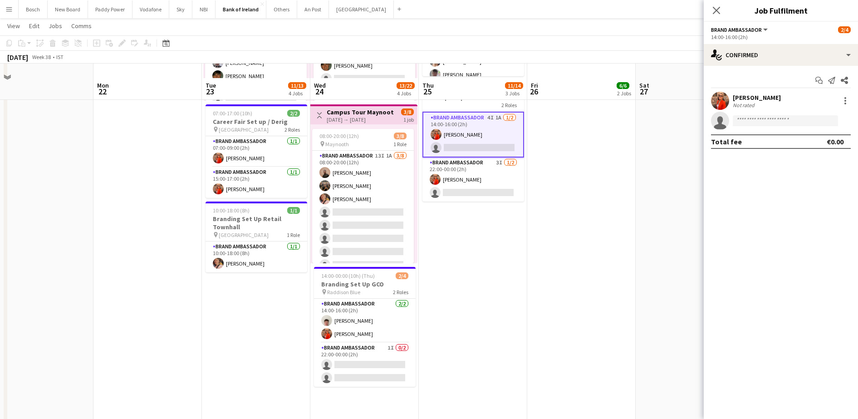
scroll to position [340, 0]
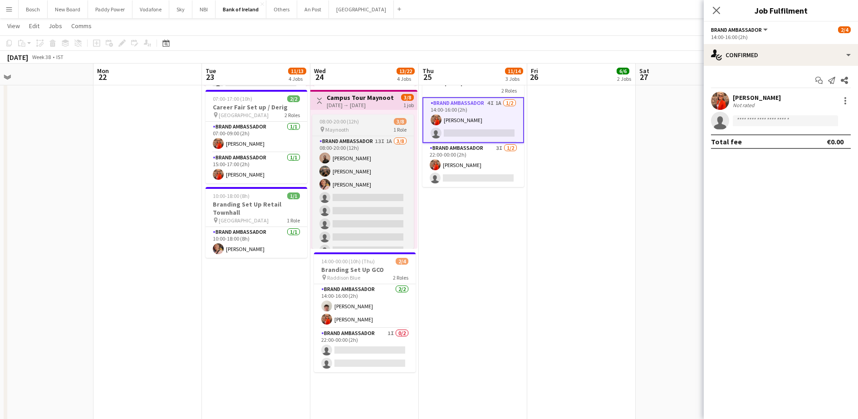
click at [350, 129] on div "pin Maynooth 1 Role" at bounding box center [363, 129] width 102 height 7
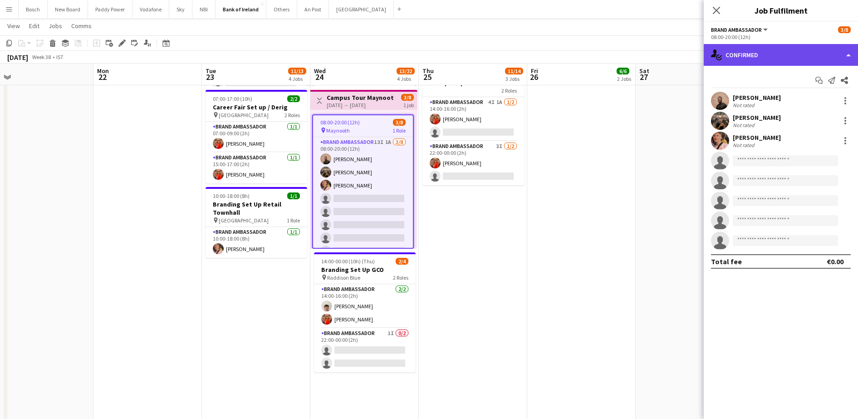
click at [735, 45] on div "single-neutral-actions-check-2 Confirmed" at bounding box center [781, 55] width 154 height 22
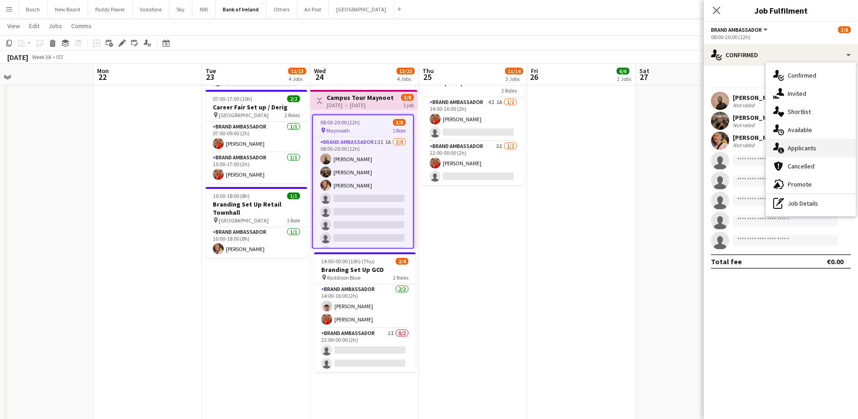
click at [792, 155] on div "single-neutral-actions-information Applicants" at bounding box center [811, 148] width 90 height 18
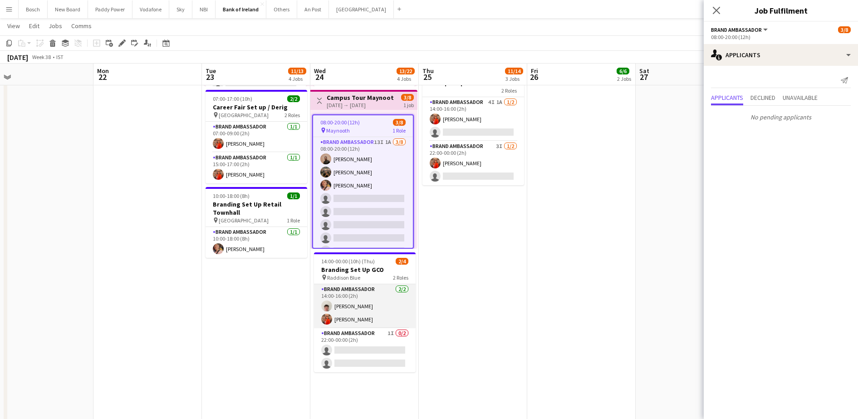
click at [344, 296] on app-card-role "Brand Ambassador [DATE] 14:00-16:00 (2h) [PERSON_NAME] [PERSON_NAME]" at bounding box center [365, 306] width 102 height 44
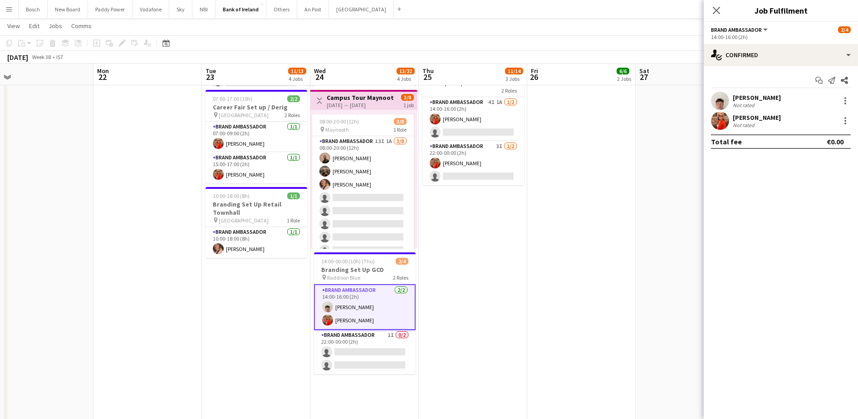
click at [564, 56] on div "[DATE] Week 38 • IST" at bounding box center [429, 57] width 858 height 13
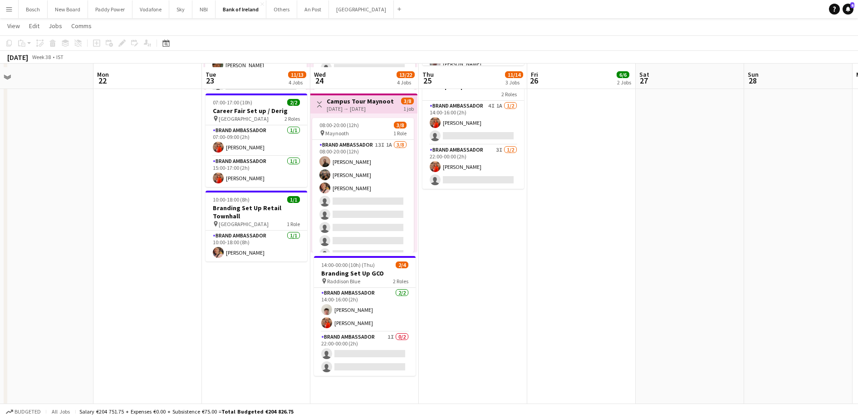
scroll to position [0, 0]
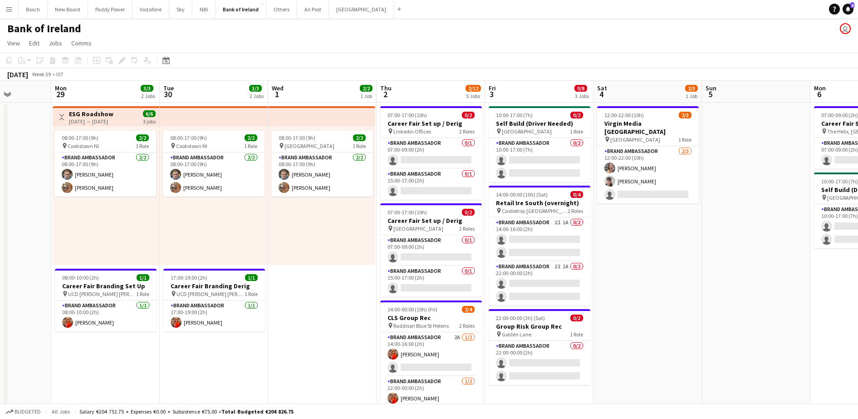
drag, startPoint x: 441, startPoint y: 185, endPoint x: 428, endPoint y: 160, distance: 28.2
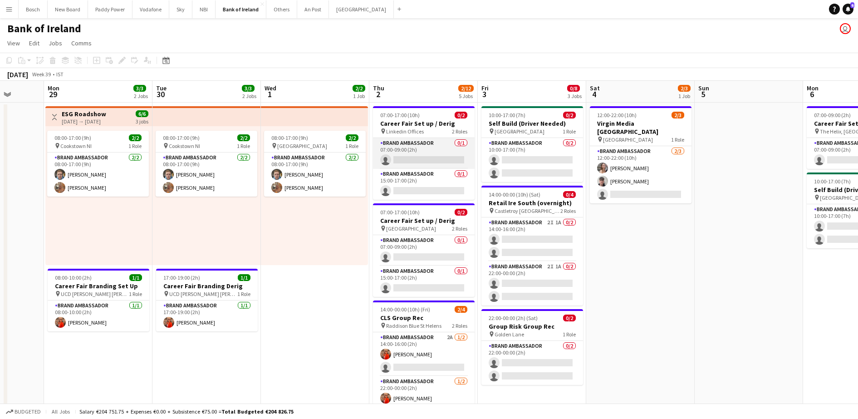
click at [424, 150] on app-card-role "Brand Ambassador 0/1 07:00-09:00 (2h) single-neutral-actions" at bounding box center [424, 153] width 102 height 31
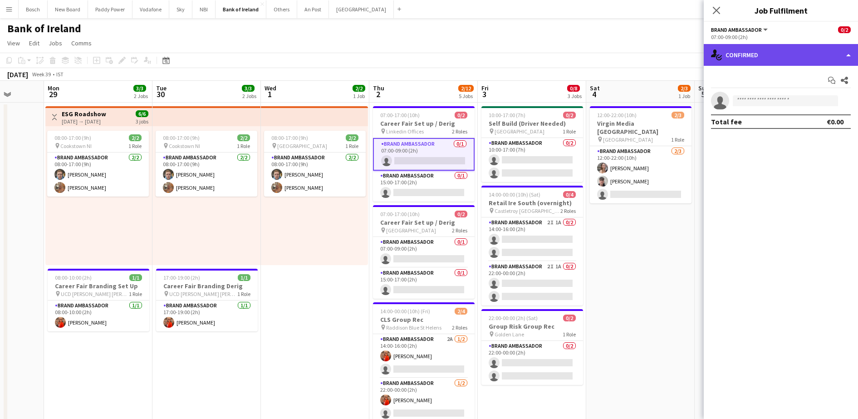
click at [787, 64] on div "single-neutral-actions-check-2 Confirmed" at bounding box center [781, 55] width 154 height 22
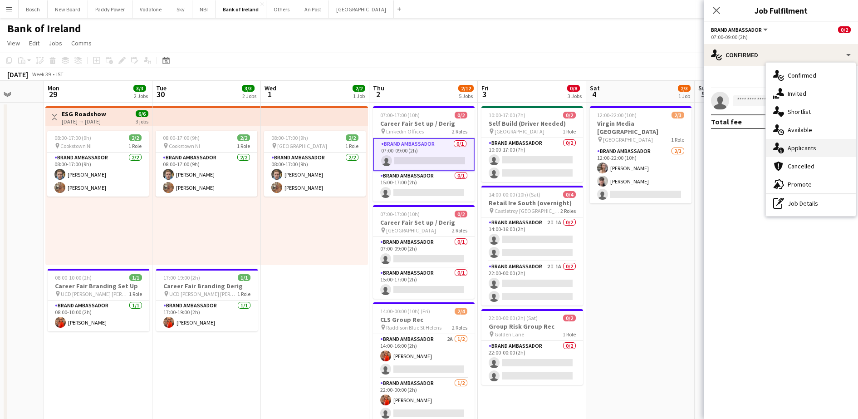
click at [789, 148] on div "single-neutral-actions-information Applicants" at bounding box center [811, 148] width 90 height 18
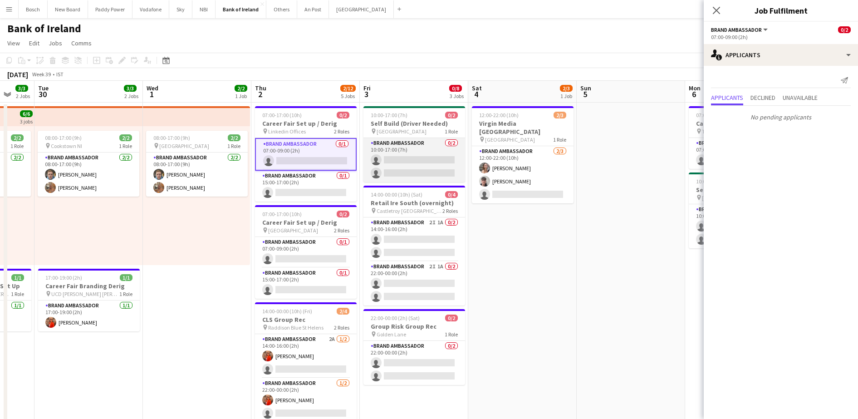
click at [384, 176] on app-card-role "Brand Ambassador 0/2 10:00-17:00 (7h) single-neutral-actions single-neutral-act…" at bounding box center [415, 160] width 102 height 44
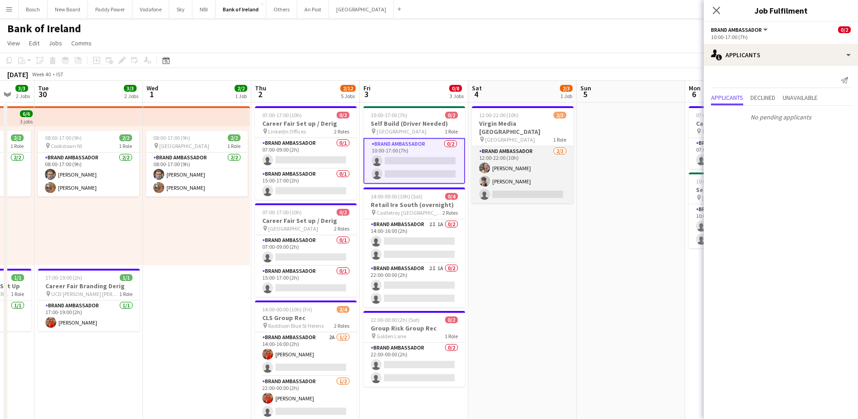
click at [538, 187] on app-card-role "Brand Ambassador [DATE] 12:00-22:00 (10h) [PERSON_NAME] [PERSON_NAME] single-ne…" at bounding box center [523, 174] width 102 height 57
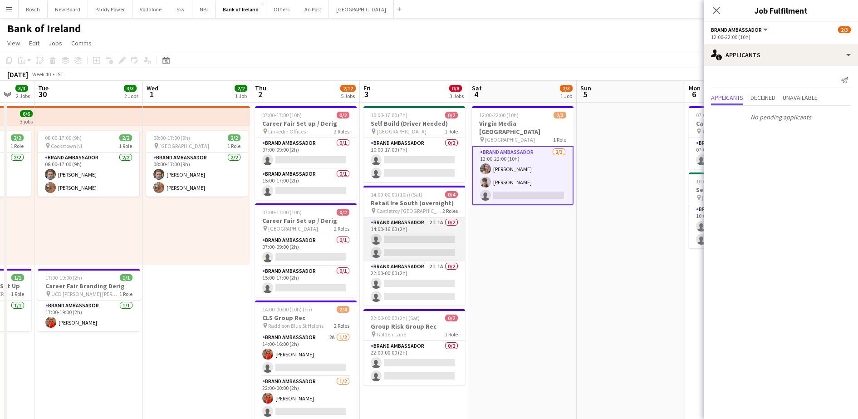
click at [400, 230] on app-card-role "Brand Ambassador 2I 1A 0/2 14:00-16:00 (2h) single-neutral-actions single-neutr…" at bounding box center [415, 239] width 102 height 44
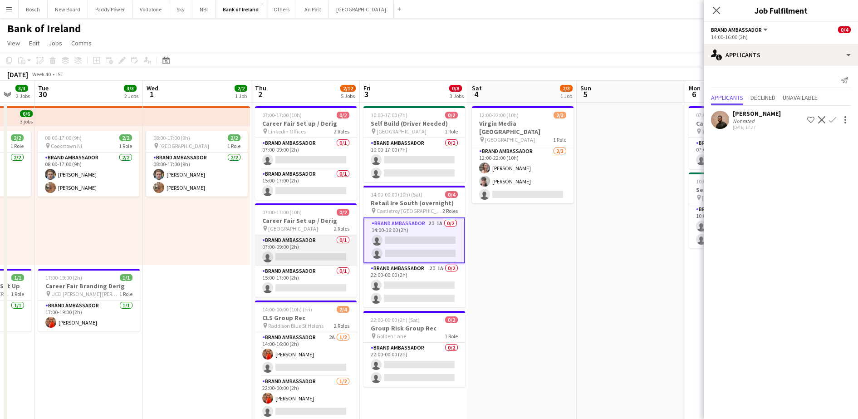
click at [319, 239] on app-card-role "Brand Ambassador 0/1 07:00-09:00 (2h) single-neutral-actions" at bounding box center [306, 250] width 102 height 31
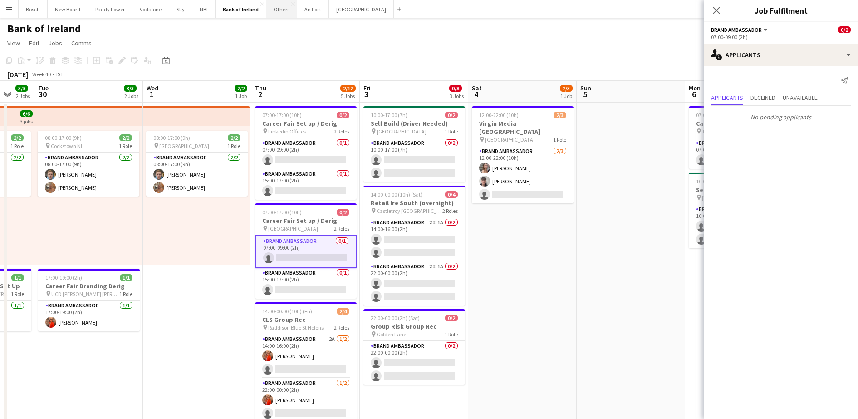
click at [283, 11] on button "Others Close" at bounding box center [281, 9] width 31 height 18
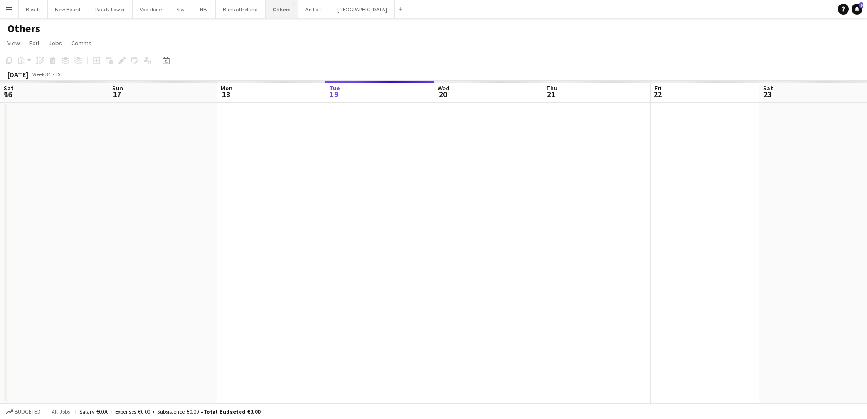
scroll to position [0, 217]
